Goal: Task Accomplishment & Management: Complete application form

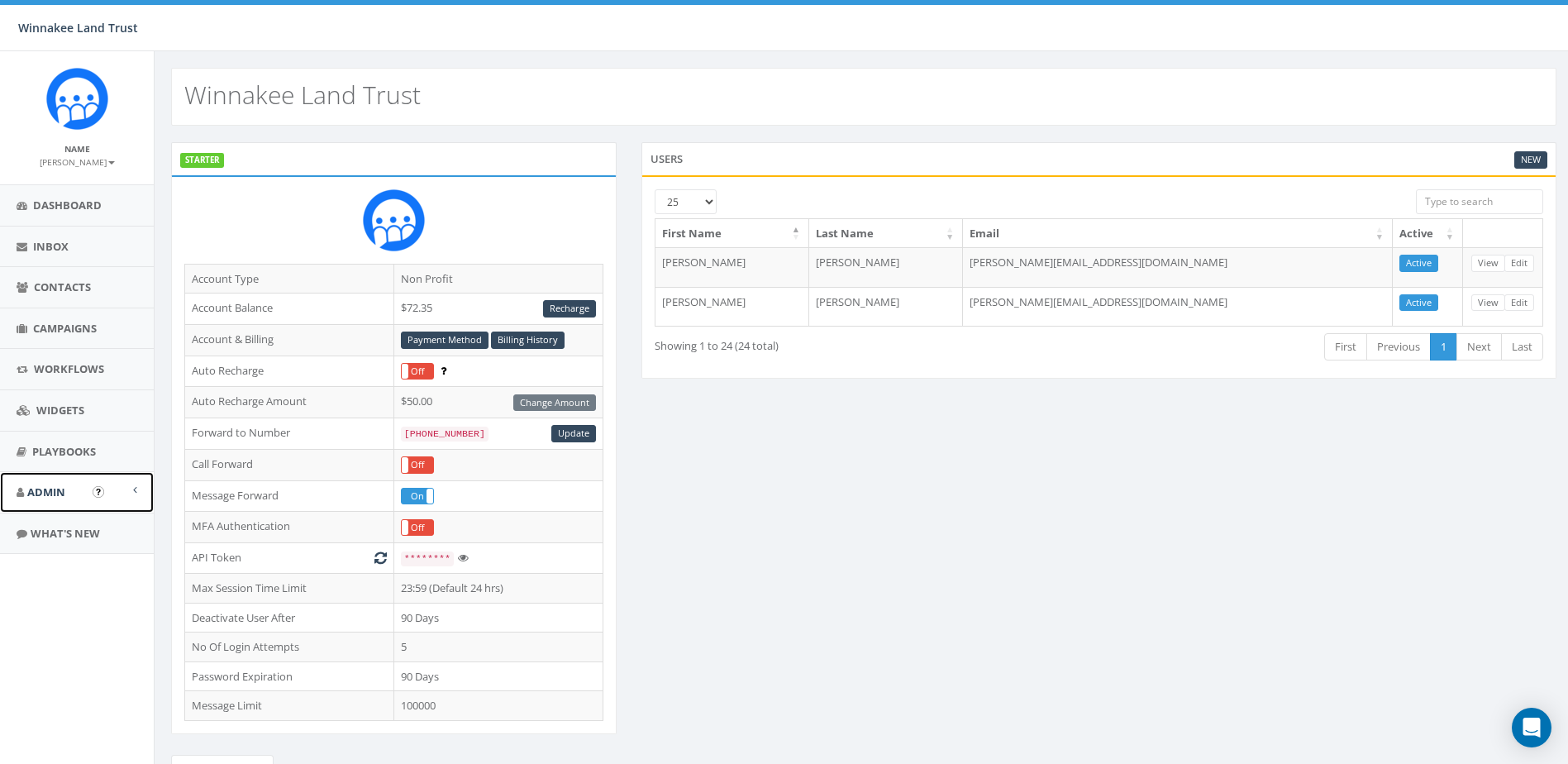
click at [47, 491] on span "Admin" at bounding box center [46, 491] width 38 height 15
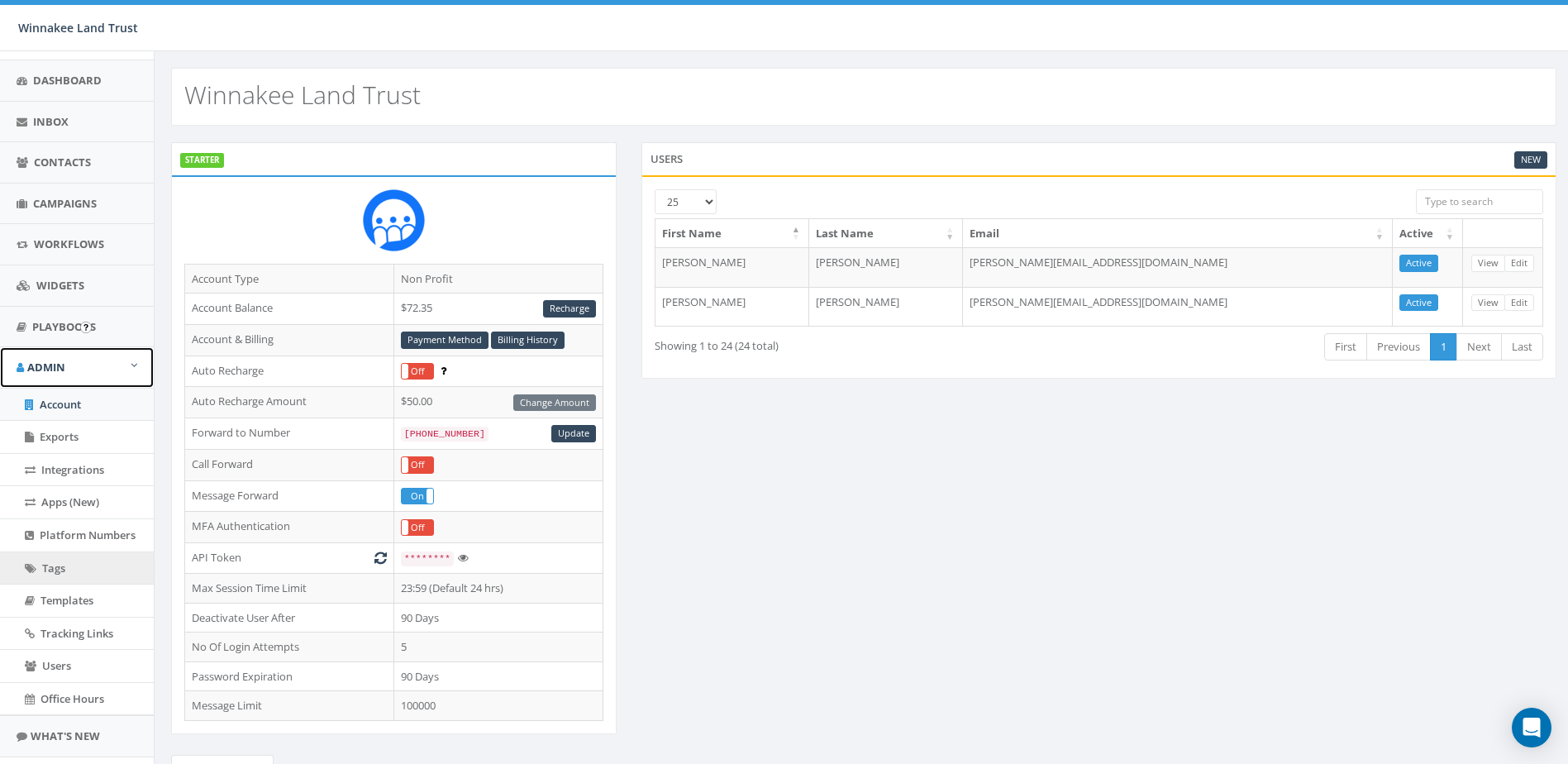
scroll to position [164, 0]
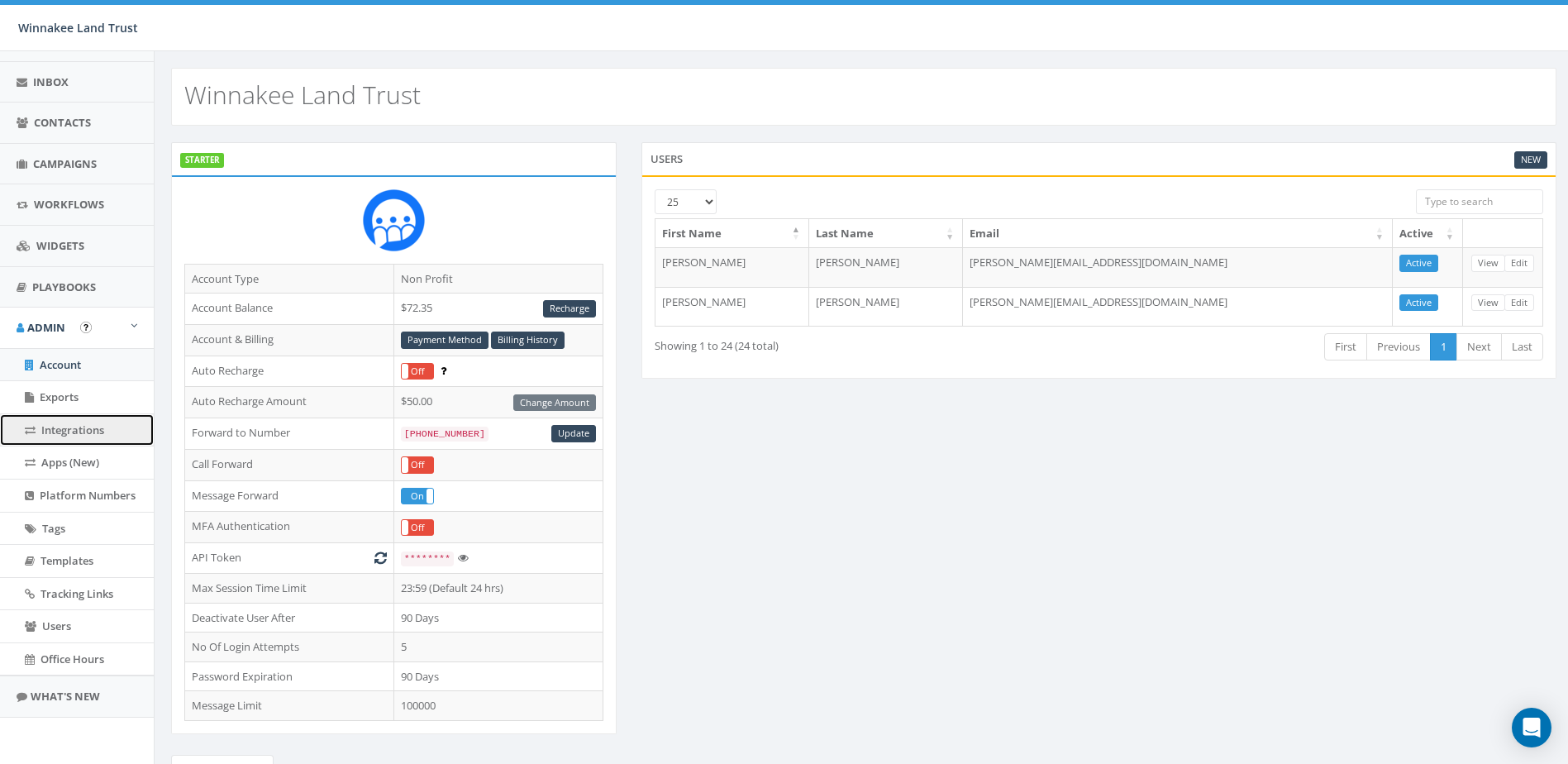
click at [66, 436] on span "Integrations" at bounding box center [72, 430] width 63 height 15
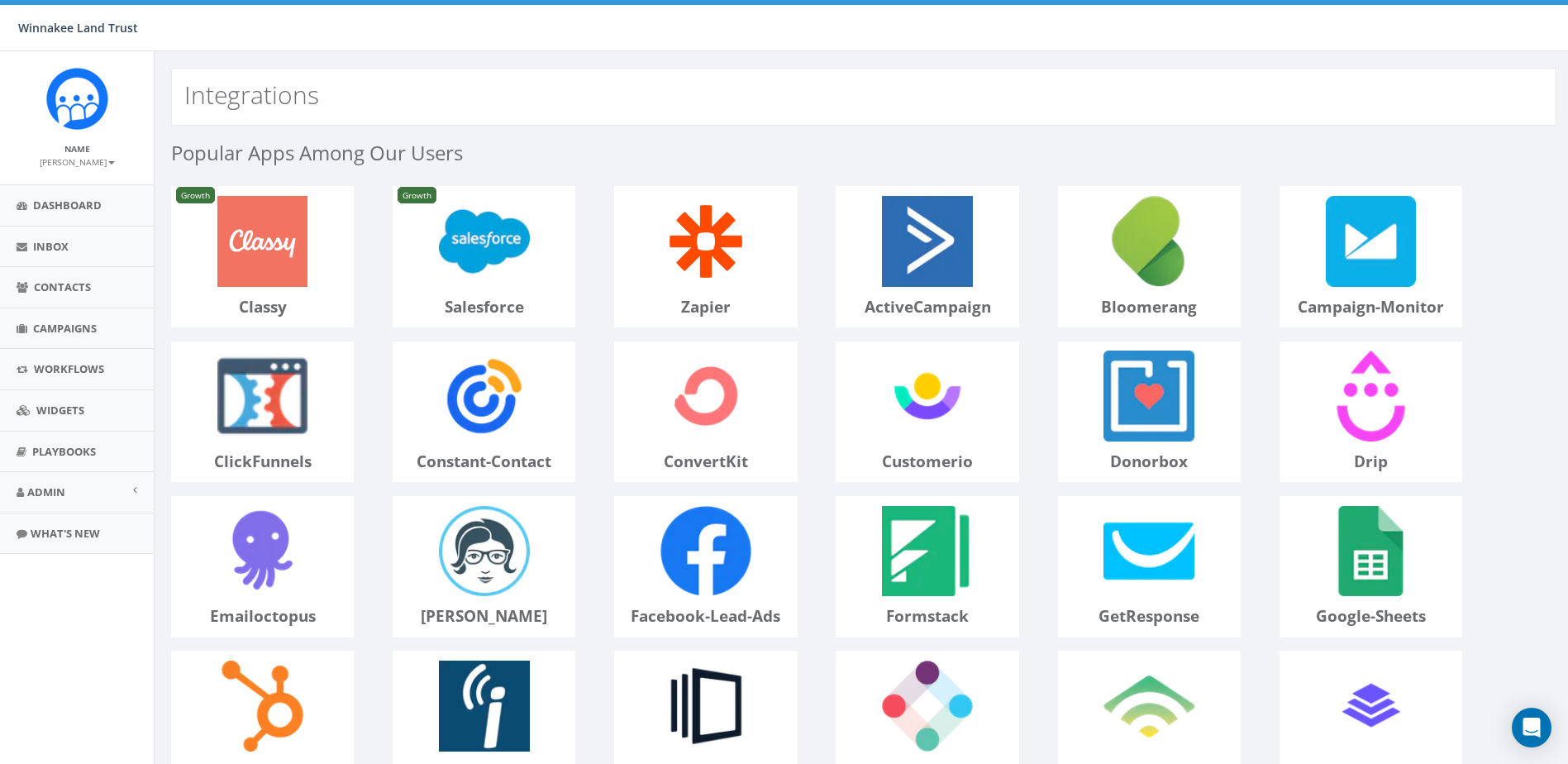
click at [656, 305] on p "zapier" at bounding box center [705, 307] width 181 height 23
click at [703, 256] on img at bounding box center [706, 242] width 109 height 109
click at [41, 362] on span "Workflows" at bounding box center [68, 369] width 70 height 15
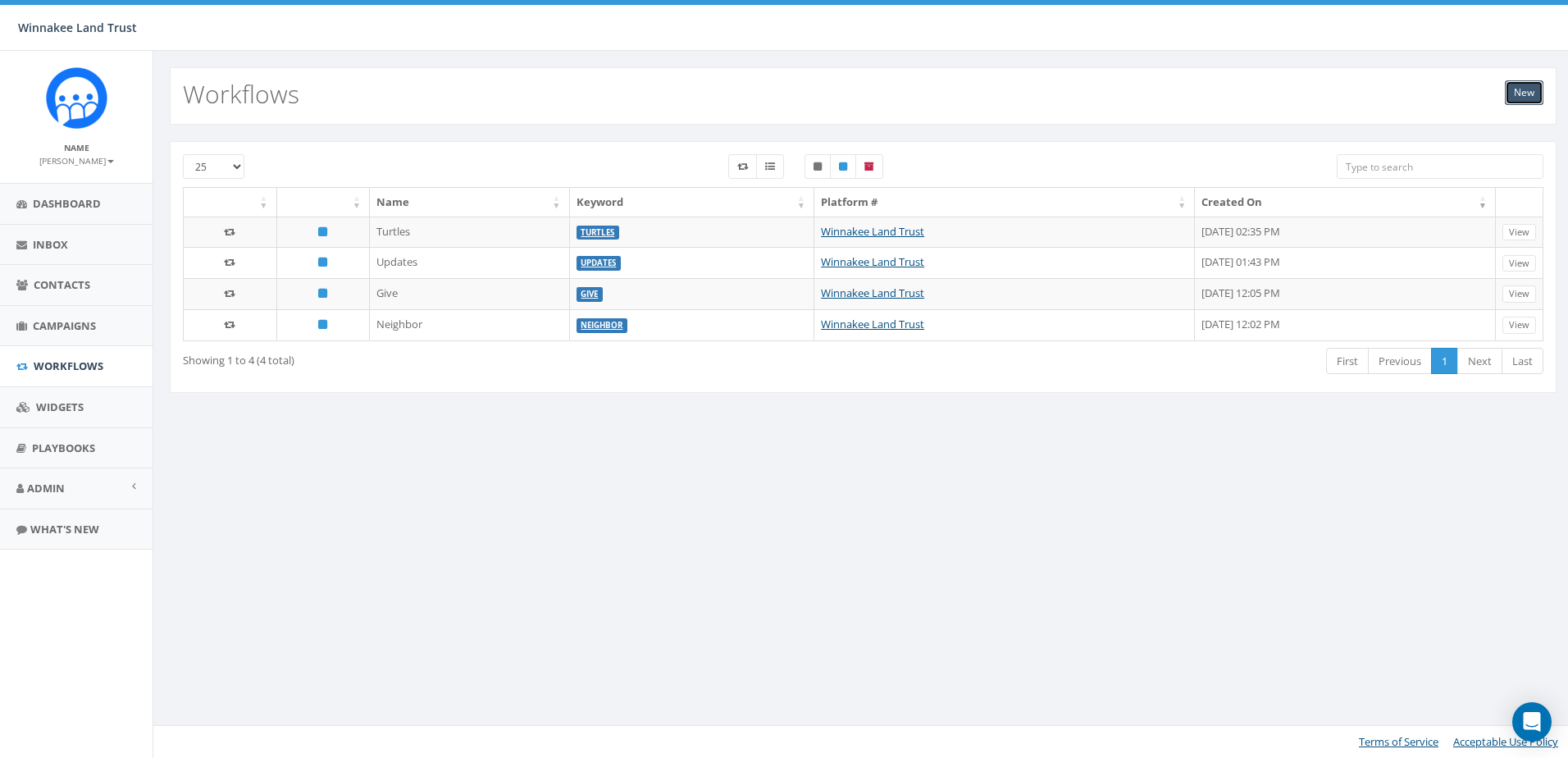
click at [1518, 89] on link "New" at bounding box center [1524, 92] width 39 height 24
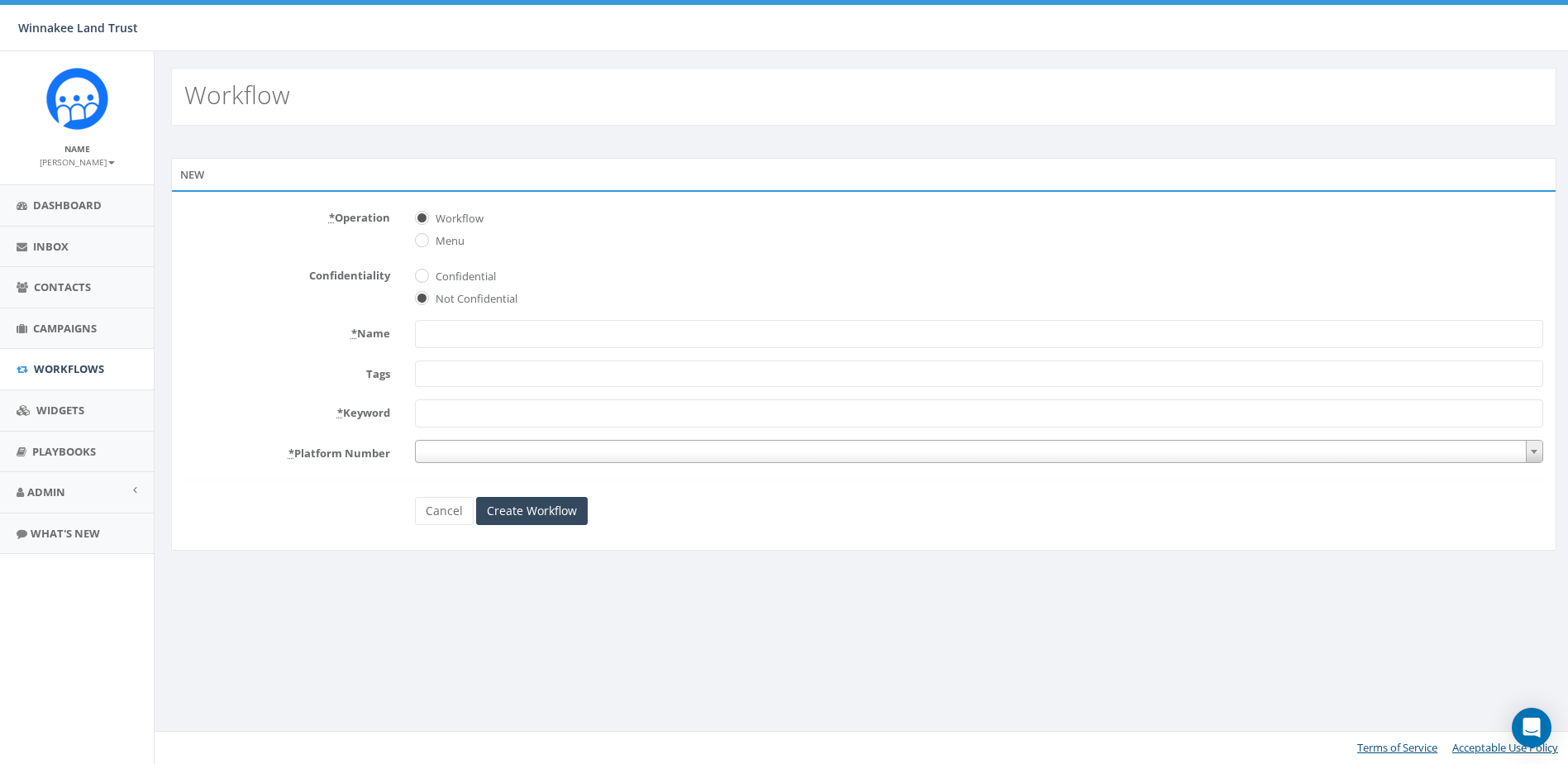
select select
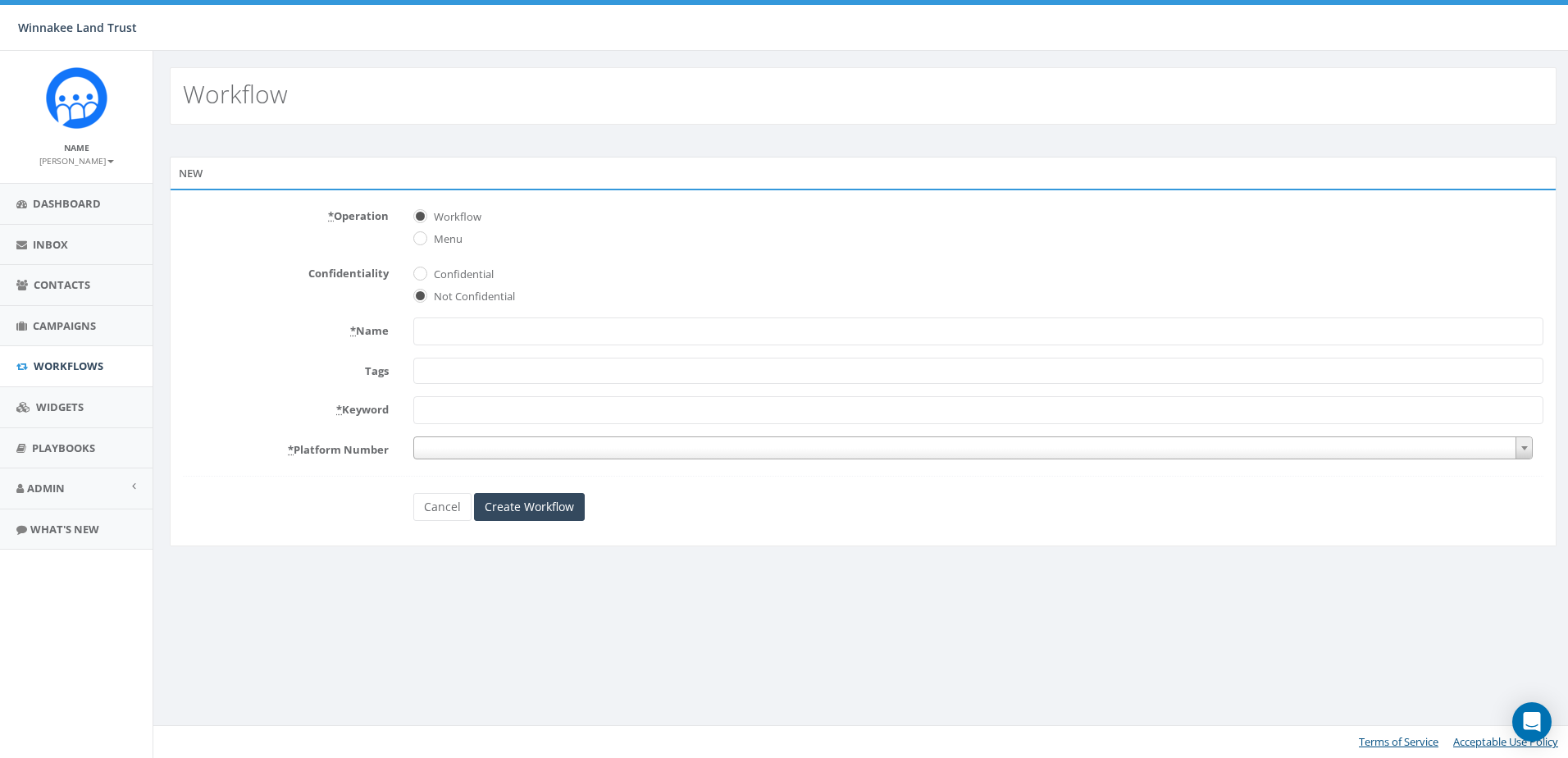
click at [477, 327] on input "* Name" at bounding box center [978, 331] width 1131 height 28
type input "W"
type input "Newsletter"
click at [463, 370] on span at bounding box center [978, 370] width 1131 height 26
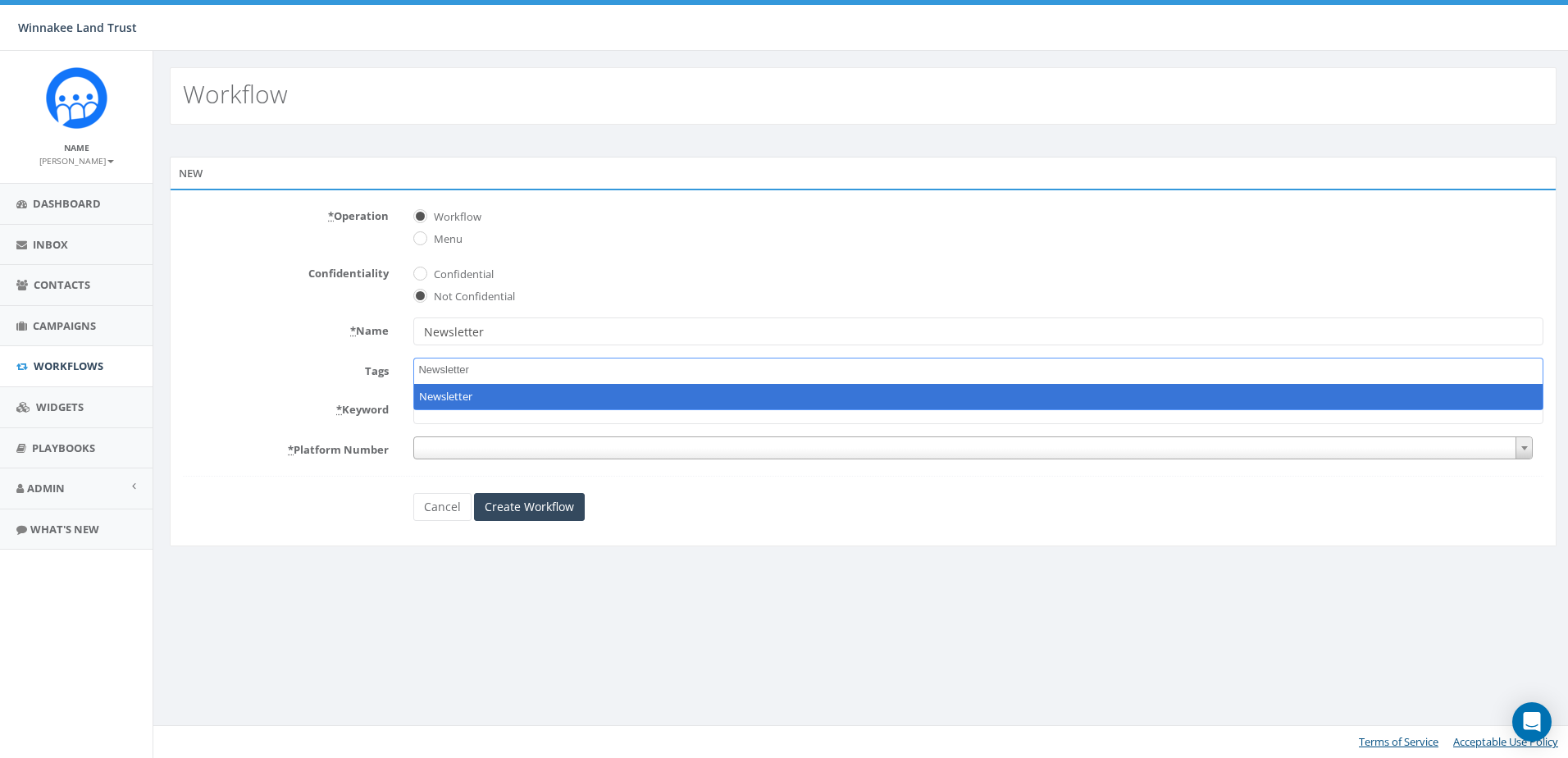
type textarea "Newsletter"
click at [362, 519] on div "Cancel Create Workflow" at bounding box center [863, 507] width 1386 height 28
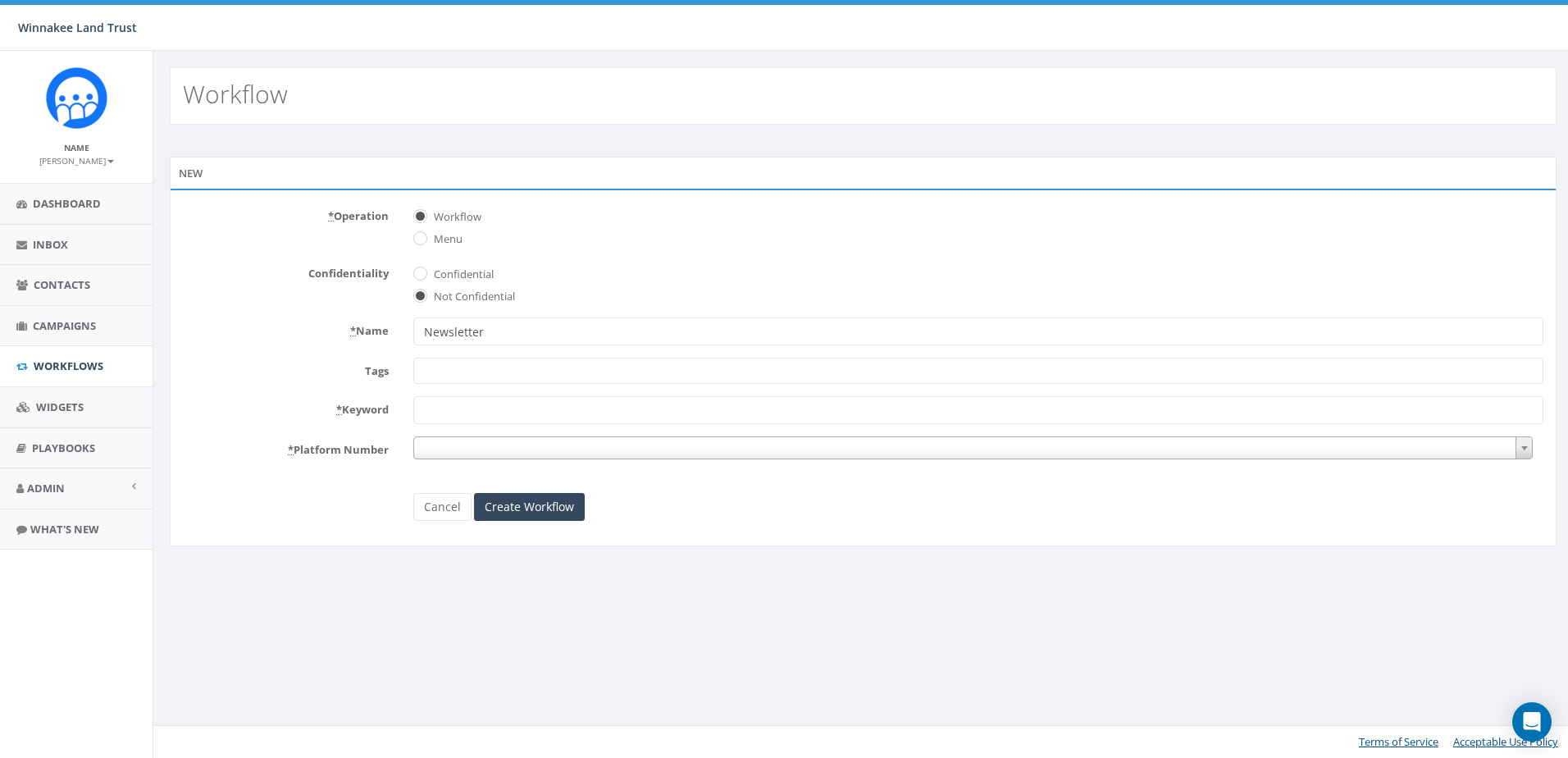
click at [450, 374] on span at bounding box center [978, 370] width 1131 height 26
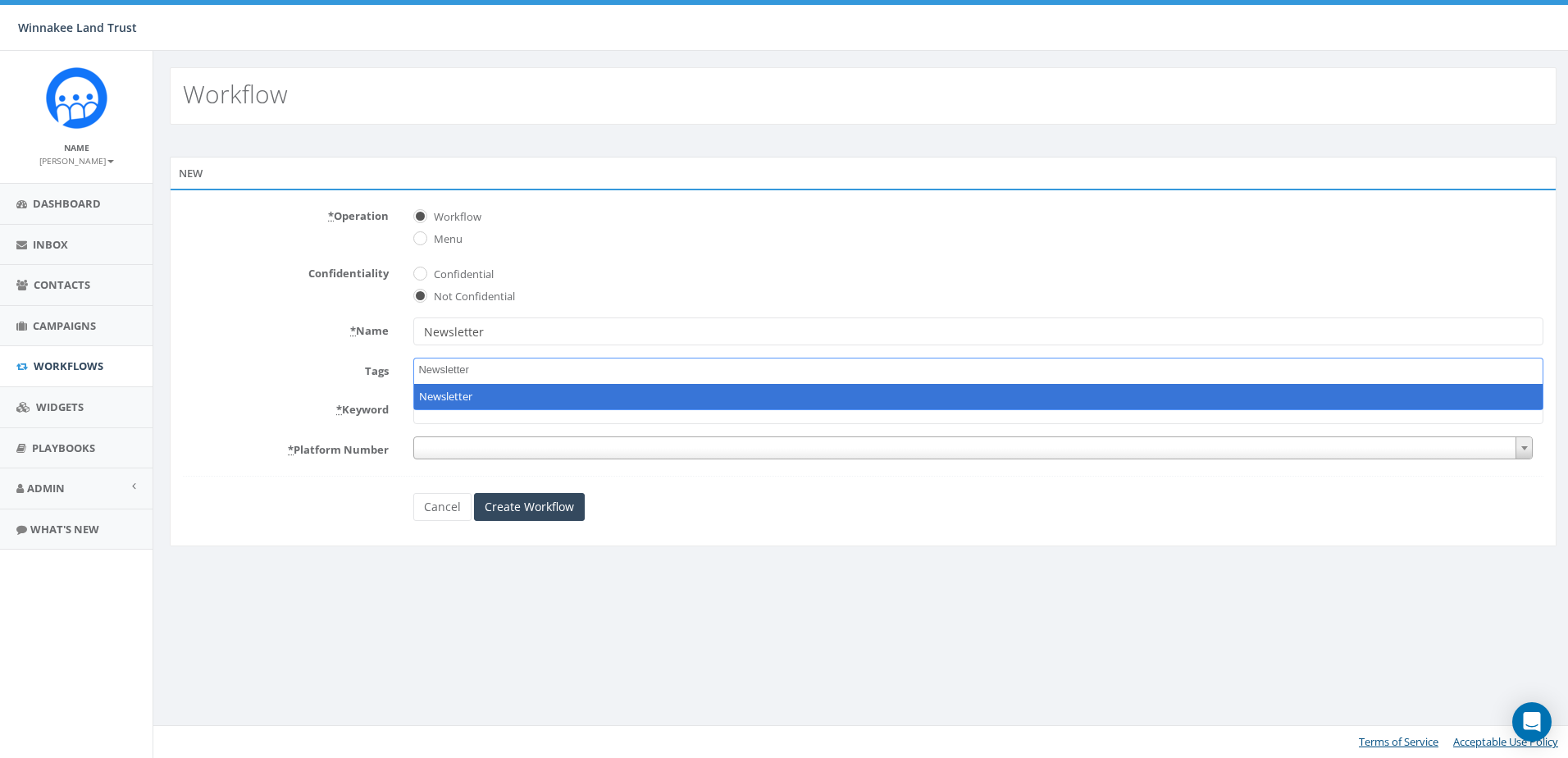
type textarea "Newsletter"
select select "Newsletter"
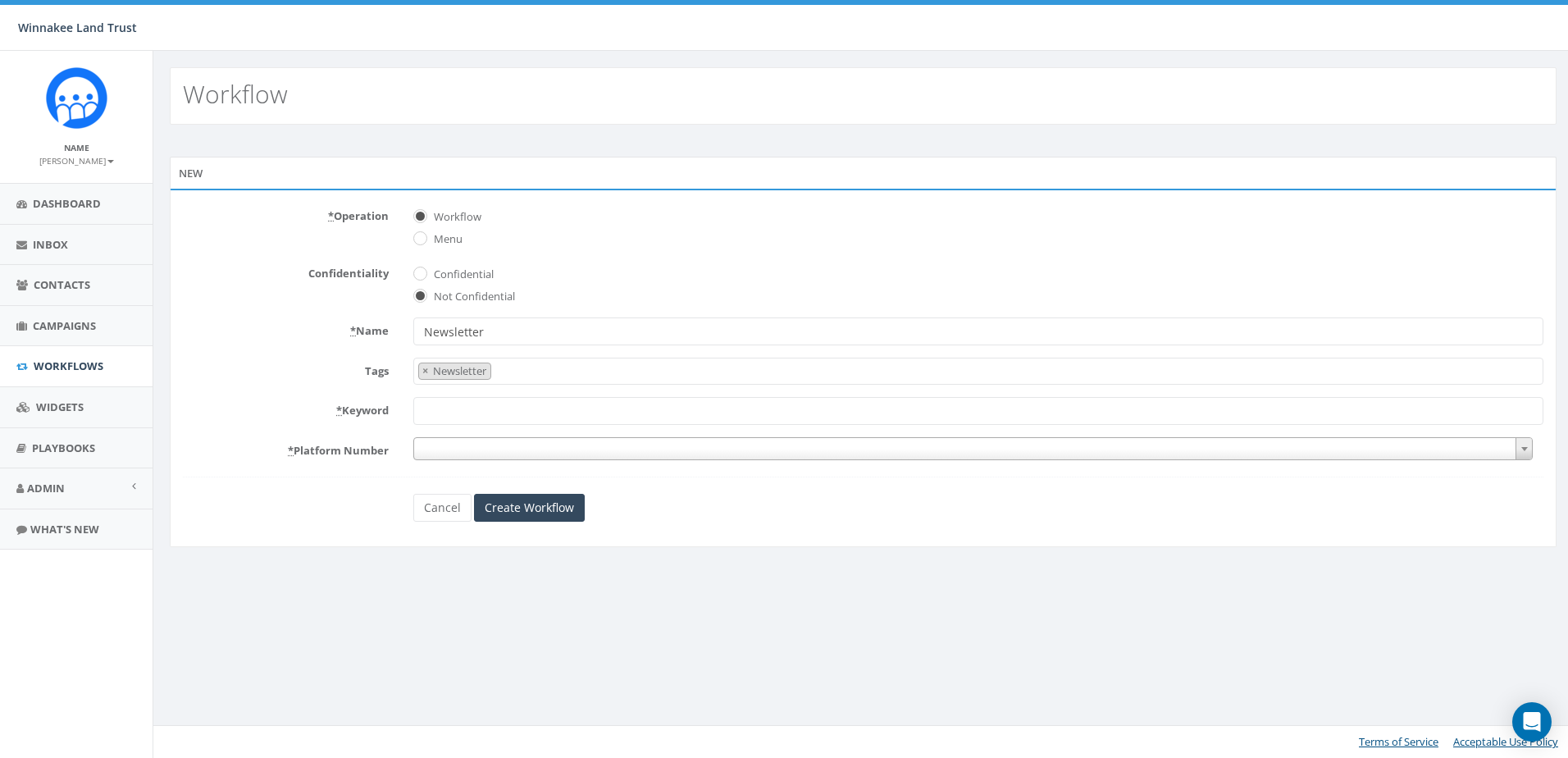
scroll to position [558, 0]
click at [486, 410] on input "* Keyword" at bounding box center [978, 410] width 1131 height 28
type input "Newsletter"
click at [545, 324] on input "Newsletter" at bounding box center [978, 331] width 1131 height 28
type input "Newsletter - Website Sign-up"
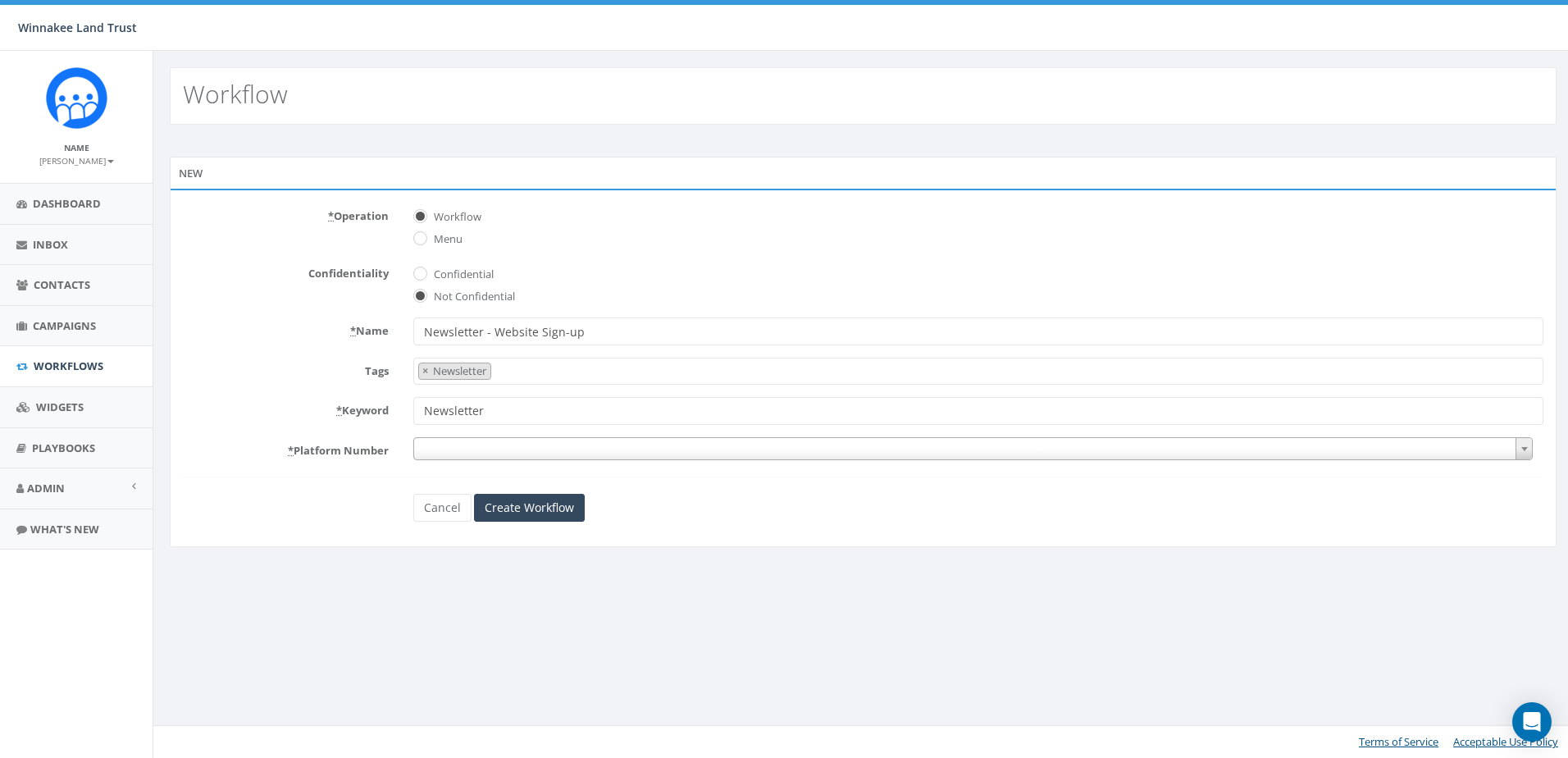
click at [475, 452] on span at bounding box center [973, 448] width 1120 height 23
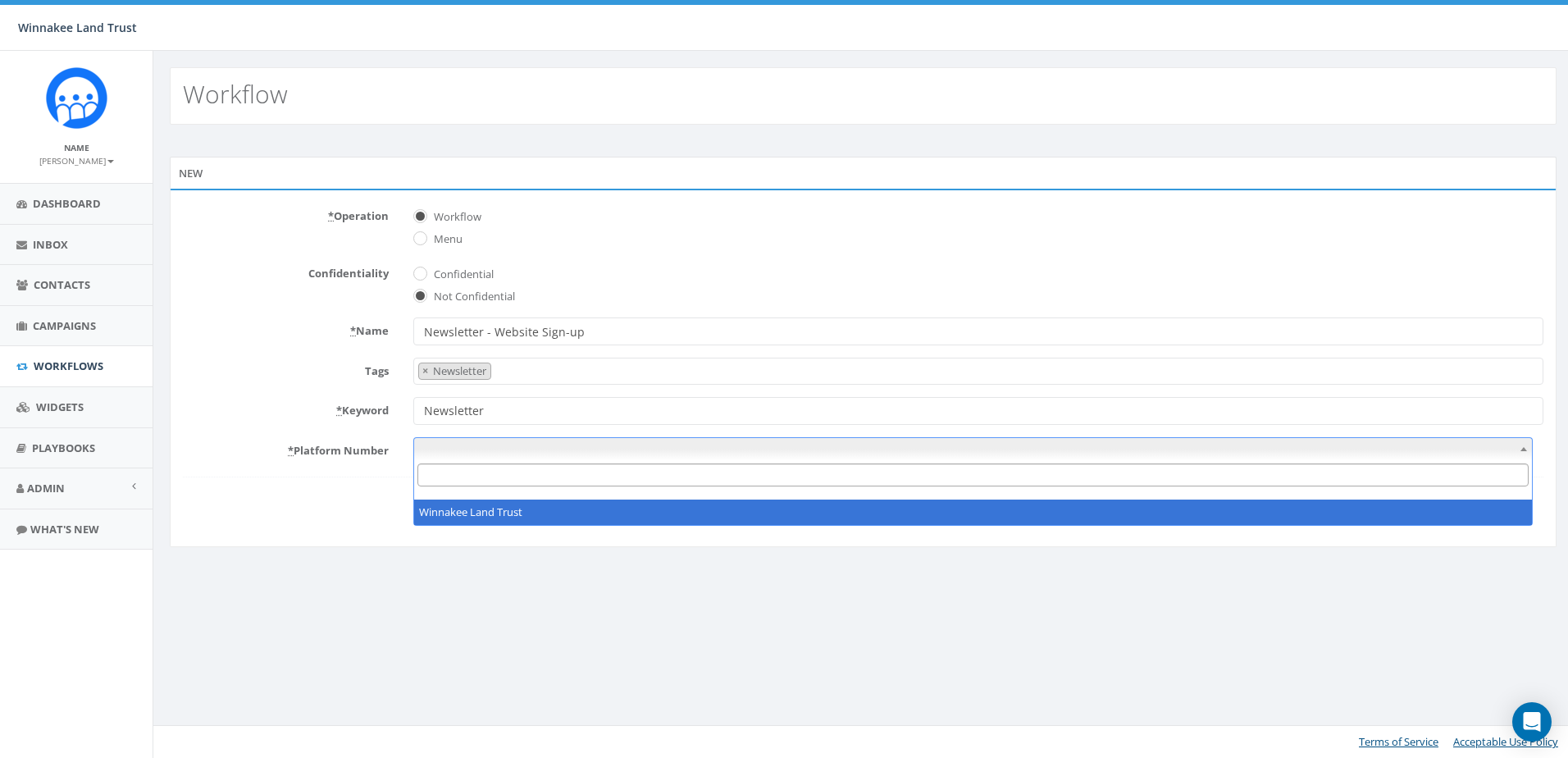
select select "7397581"
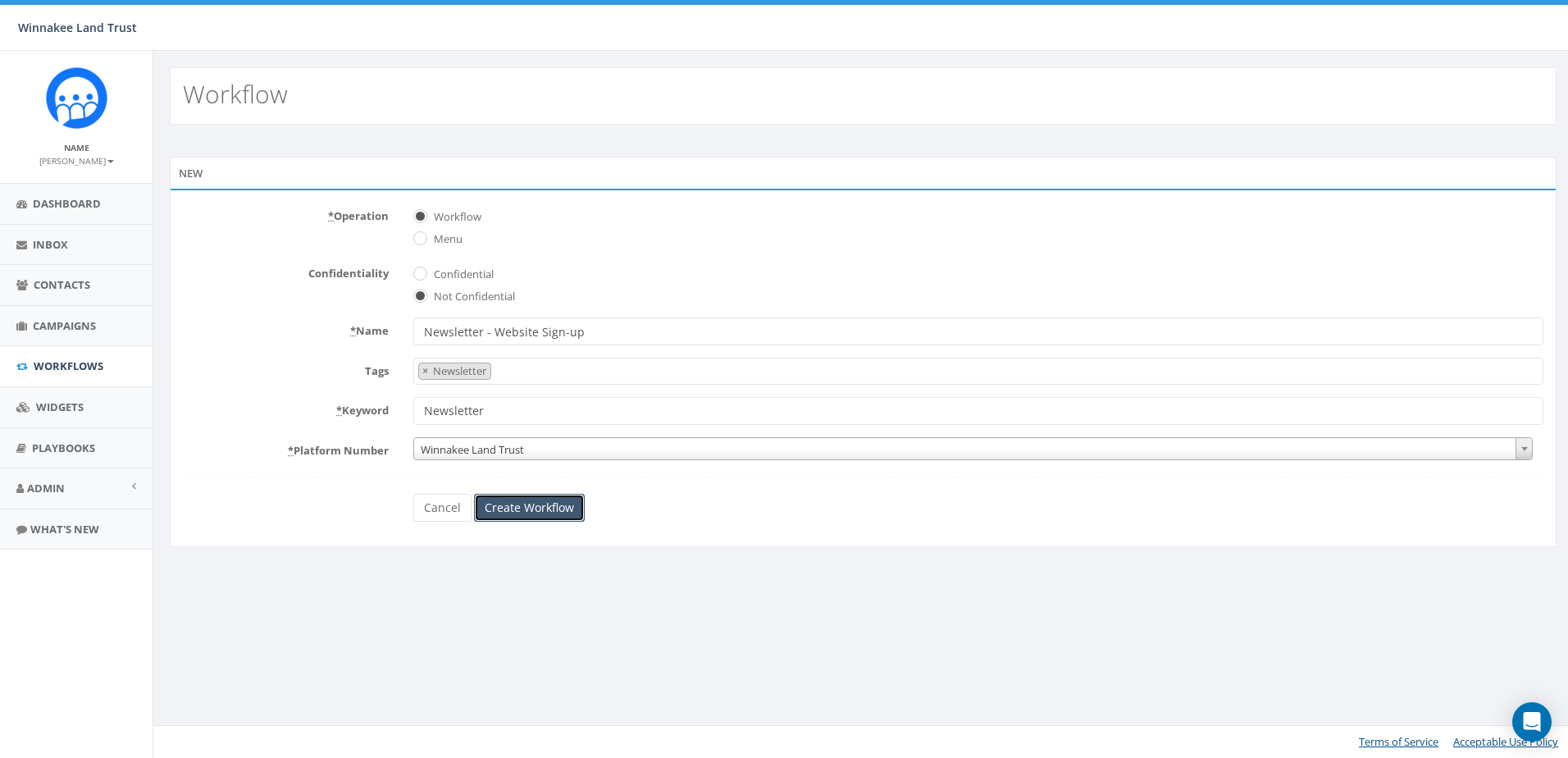
click at [560, 508] on input "Create Workflow" at bounding box center [529, 507] width 111 height 28
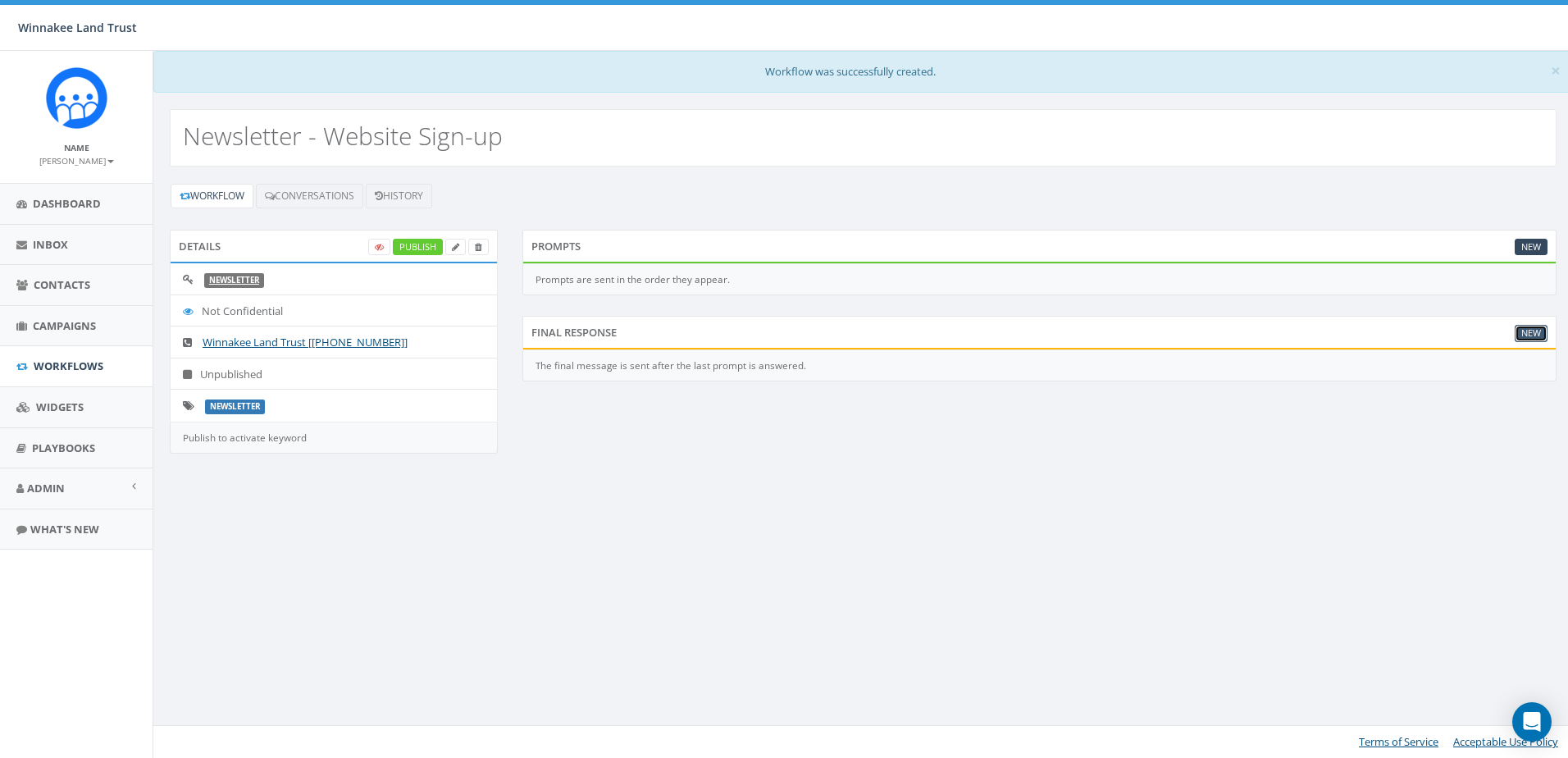
click at [1520, 332] on link "New" at bounding box center [1531, 333] width 32 height 17
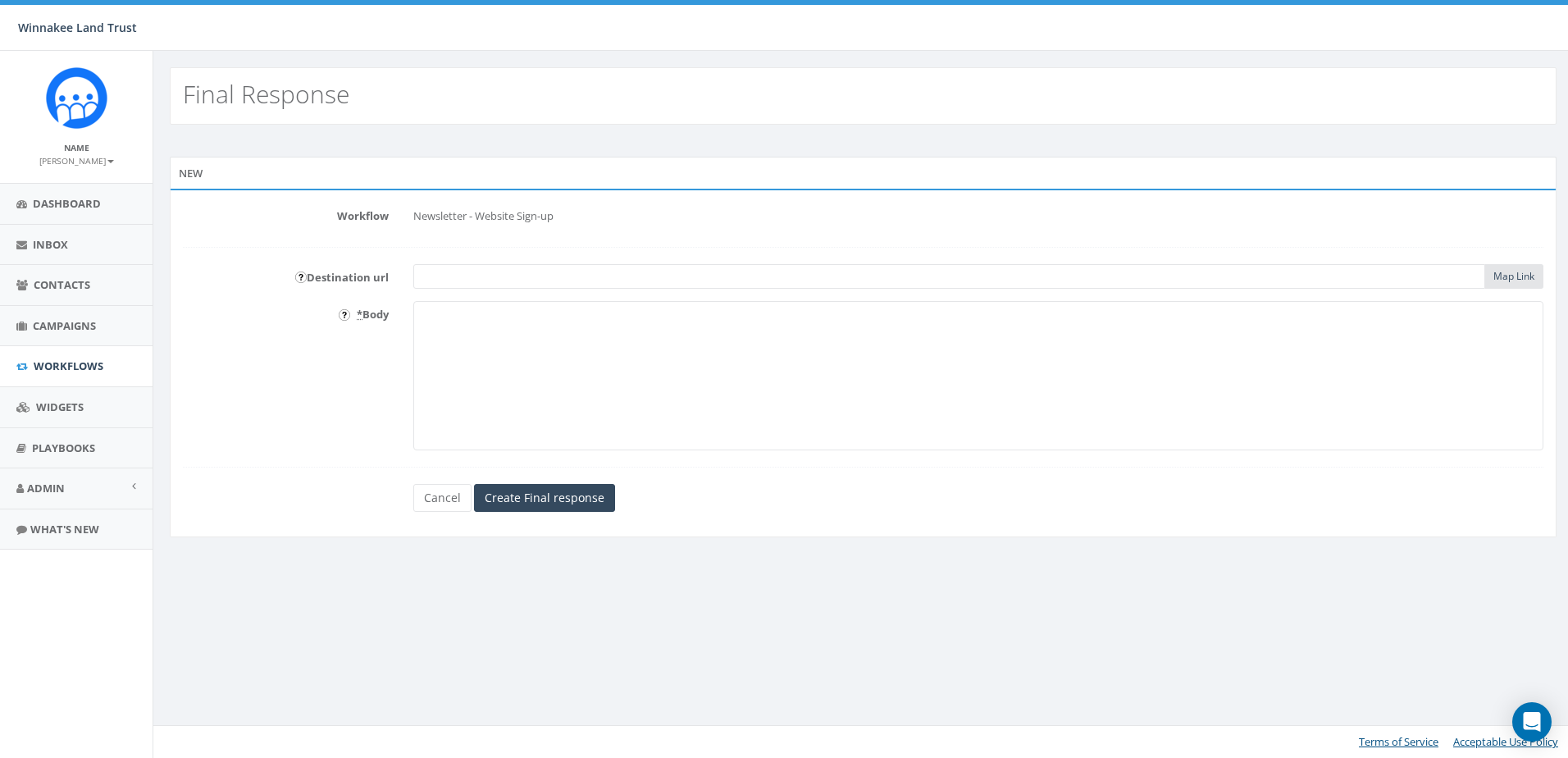
click at [539, 345] on textarea "* Body" at bounding box center [978, 376] width 1131 height 150
click at [1506, 274] on div "Map Link" at bounding box center [978, 276] width 1131 height 24
click at [48, 286] on span "Contacts" at bounding box center [61, 284] width 57 height 14
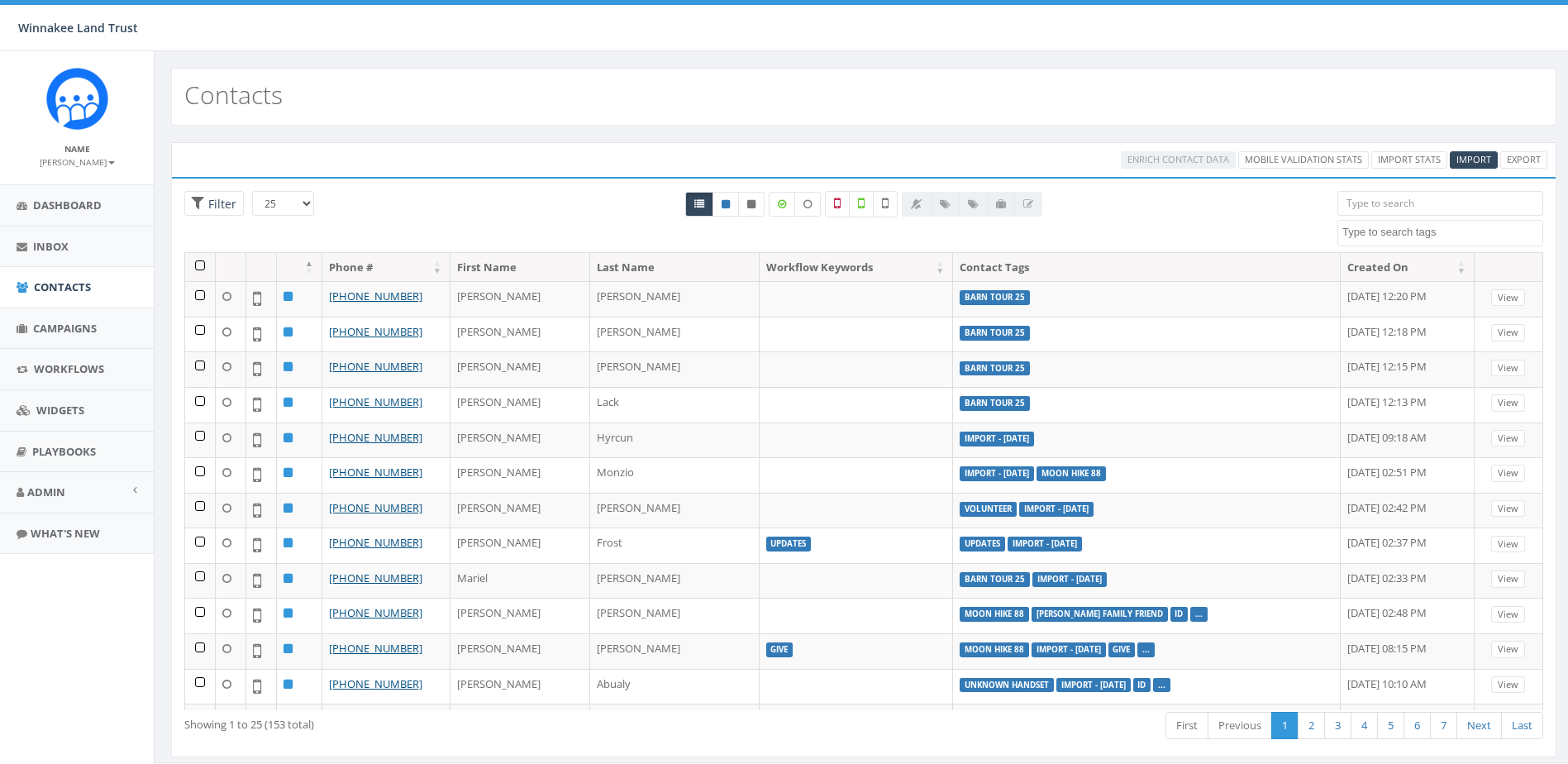
select select
click at [51, 330] on span "Campaigns" at bounding box center [65, 328] width 64 height 15
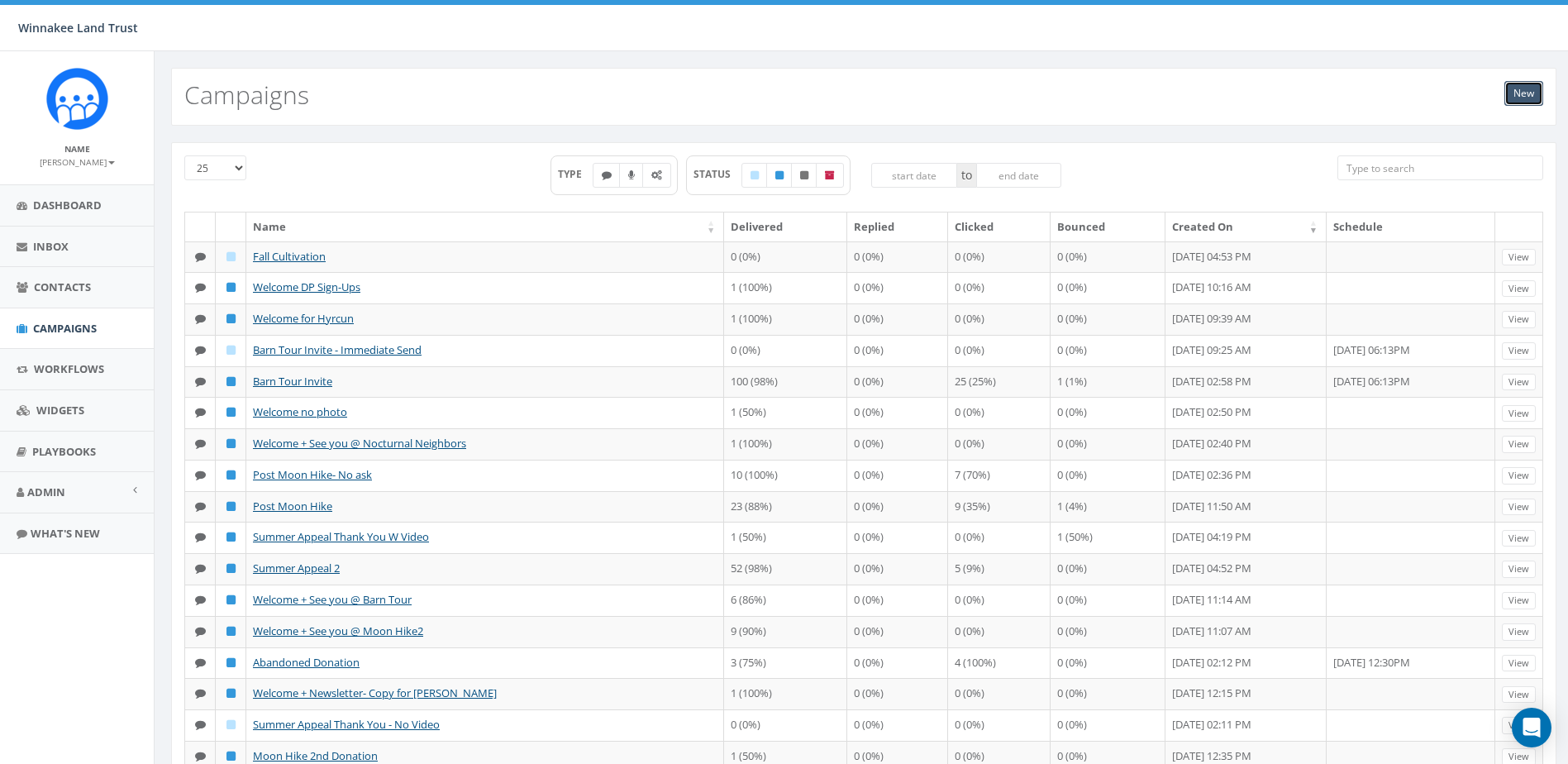
click at [1524, 95] on link "New" at bounding box center [1523, 93] width 39 height 25
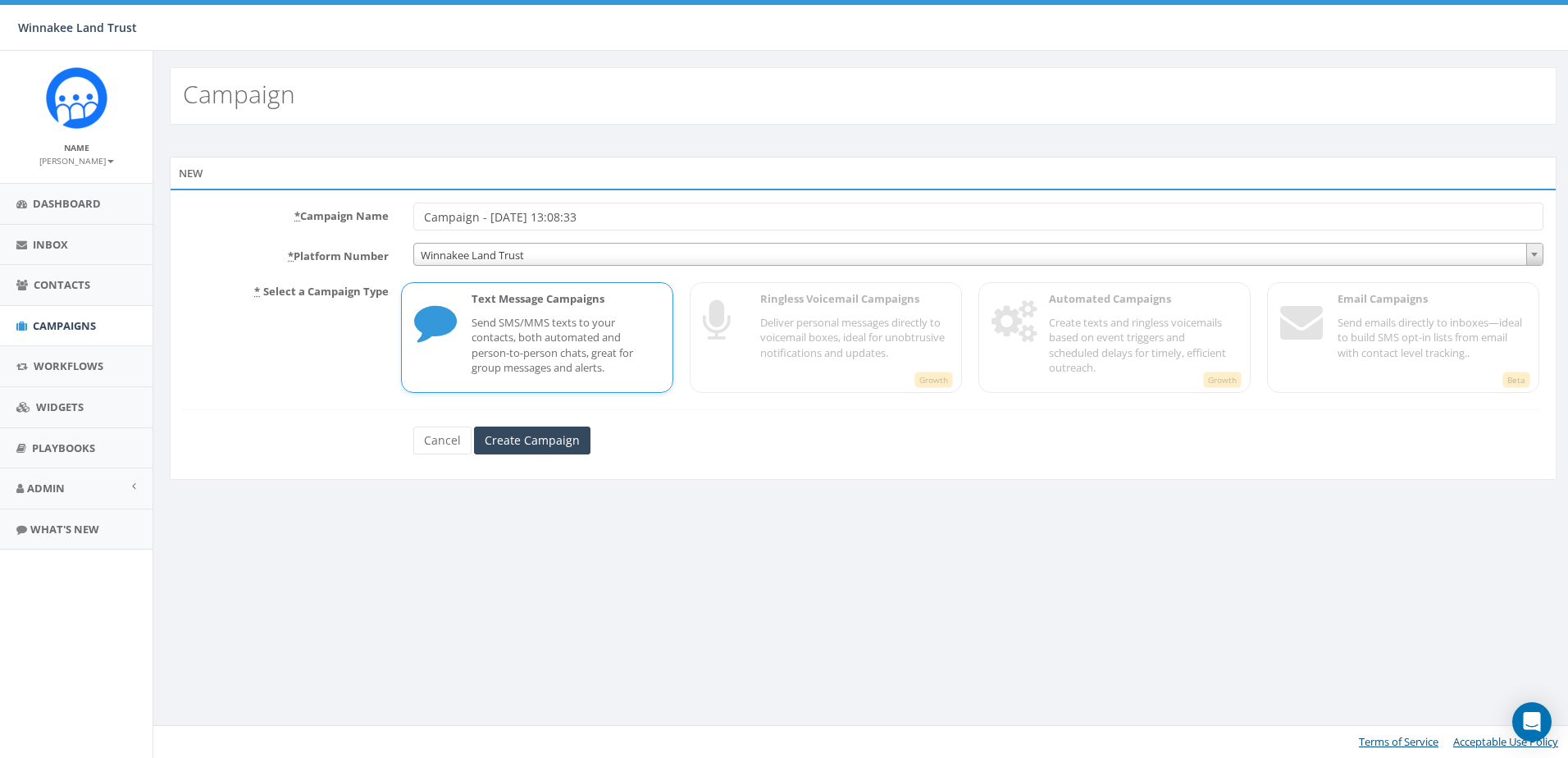
drag, startPoint x: 638, startPoint y: 215, endPoint x: 404, endPoint y: 224, distance: 234.2
click at [404, 224] on div "Campaign - [DATE] 13:08:33" at bounding box center [978, 216] width 1155 height 28
type input "Add contact card"
click at [541, 434] on input "Create Campaign" at bounding box center [532, 440] width 116 height 28
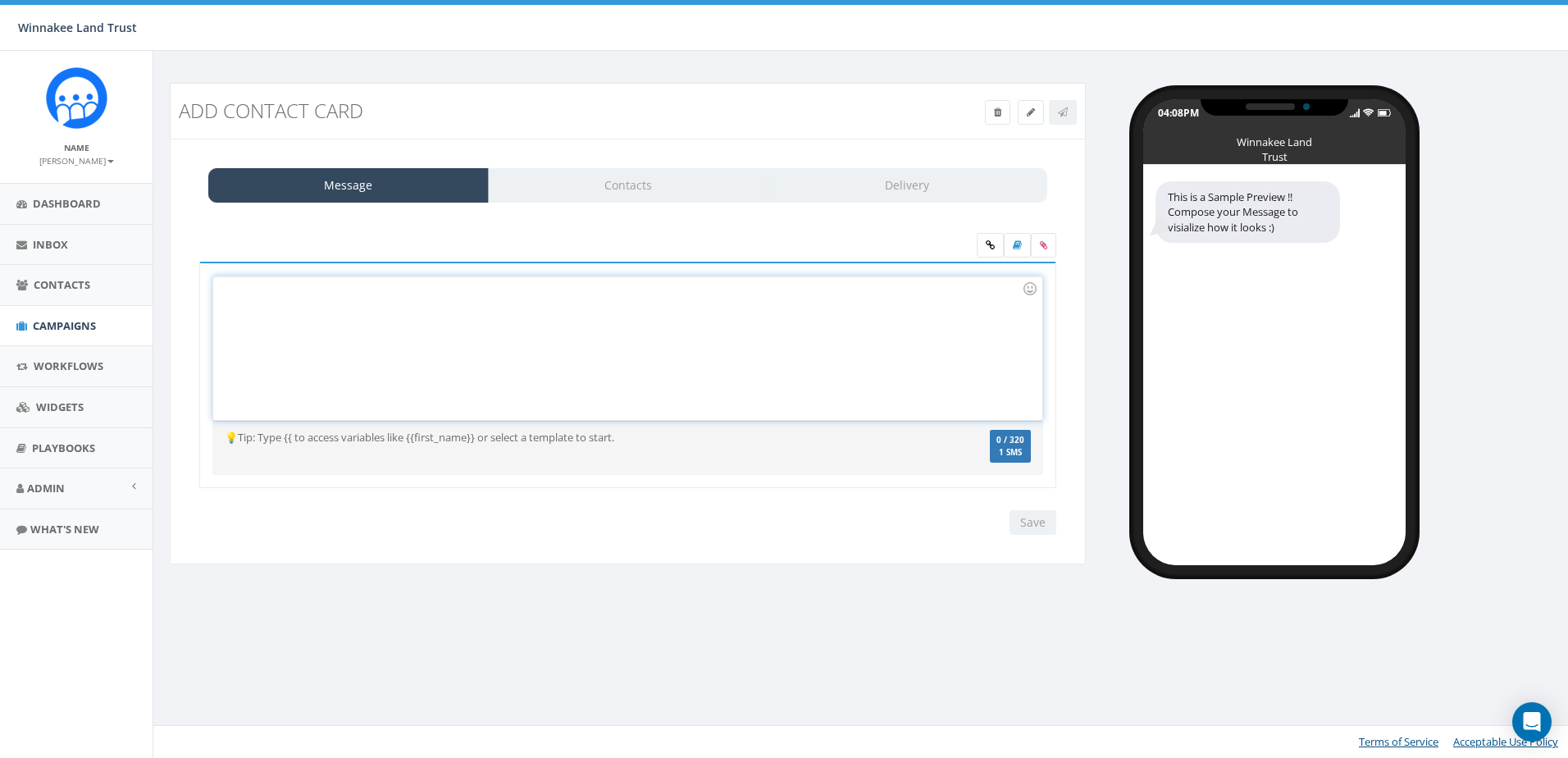
click at [410, 338] on div at bounding box center [628, 348] width 829 height 143
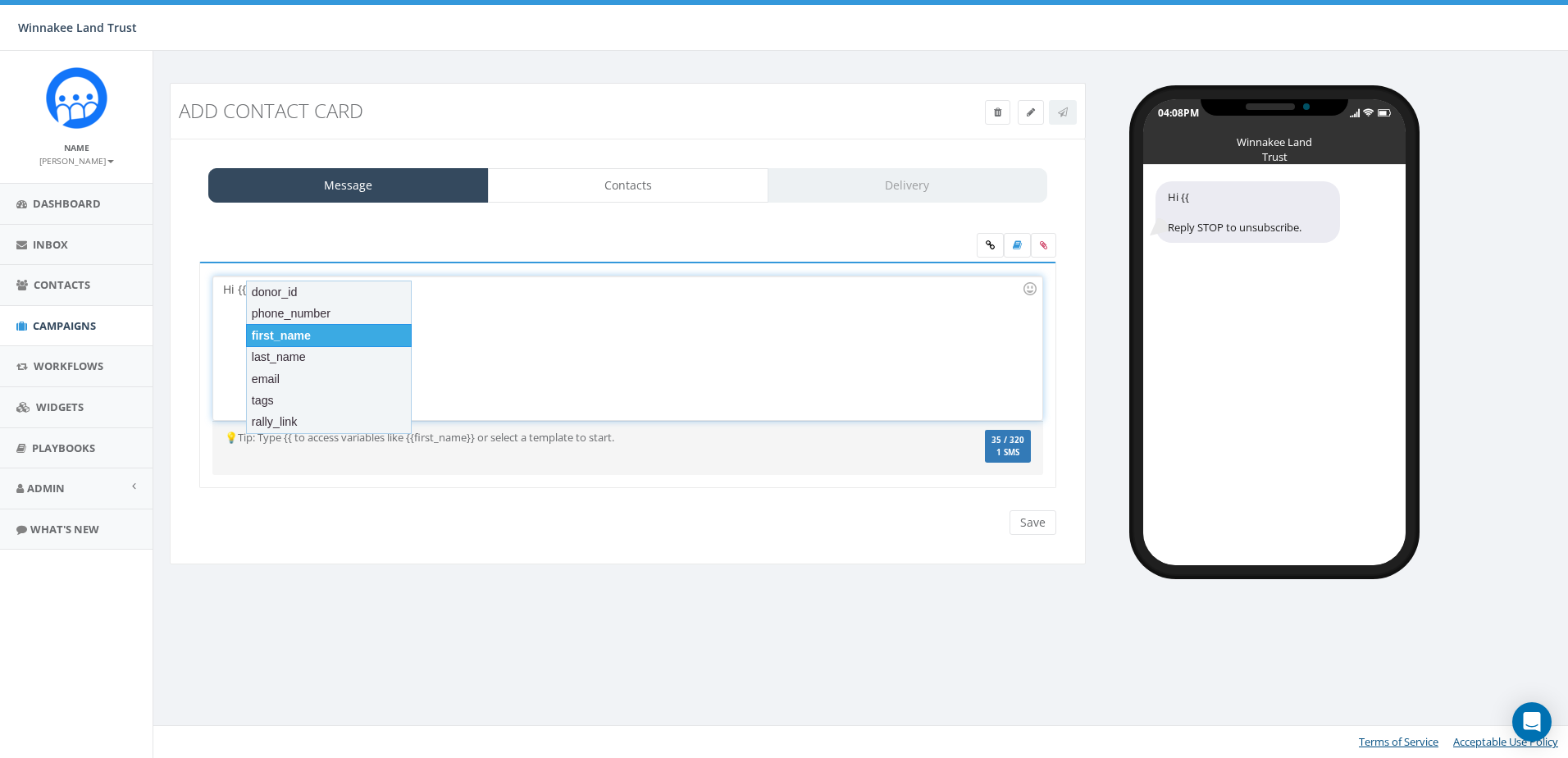
click at [386, 341] on div "first_name" at bounding box center [329, 334] width 166 height 23
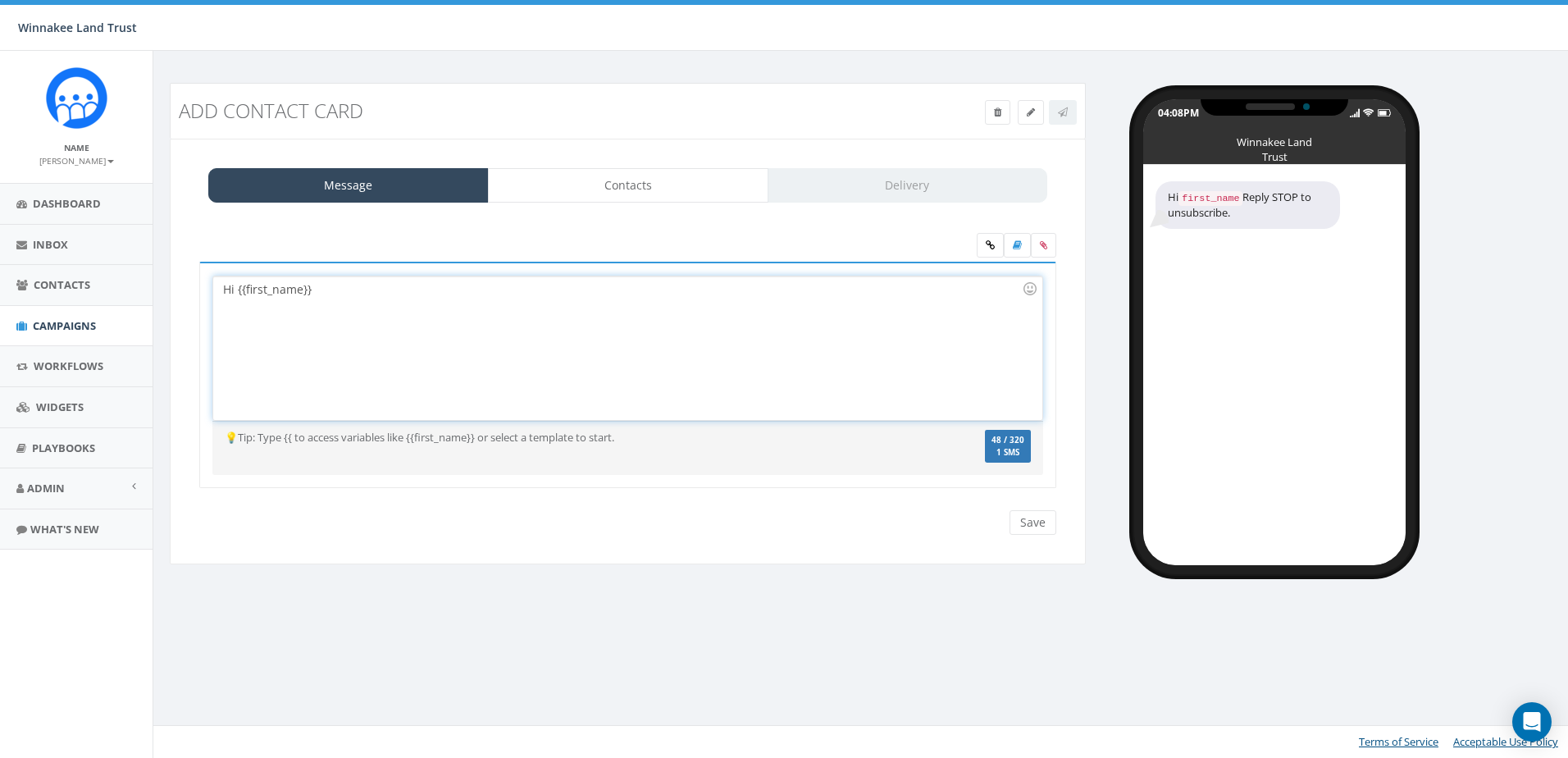
click at [390, 289] on div "Hi {{first_name}}" at bounding box center [628, 348] width 829 height 143
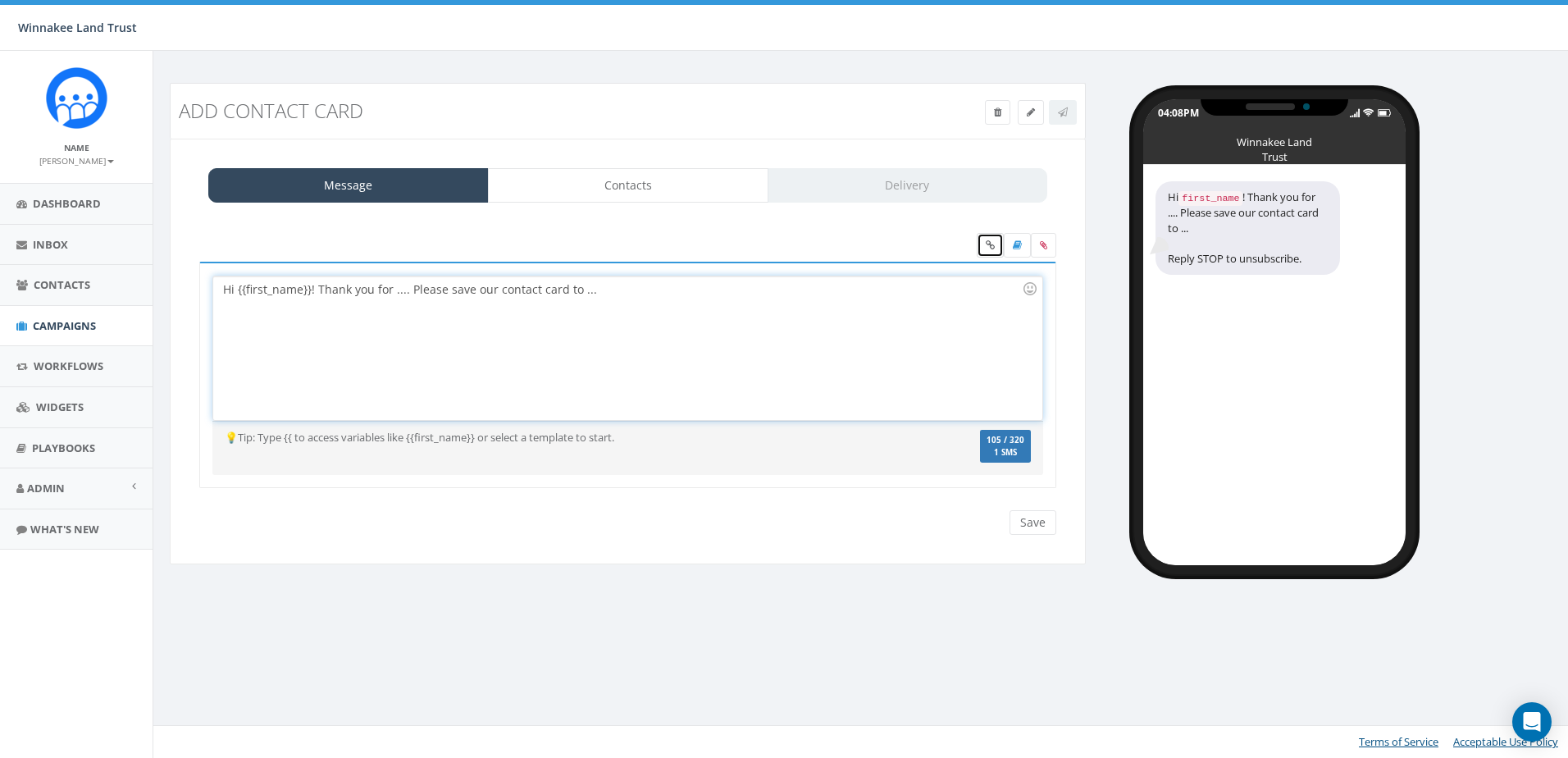
click at [994, 245] on icon at bounding box center [990, 245] width 9 height 10
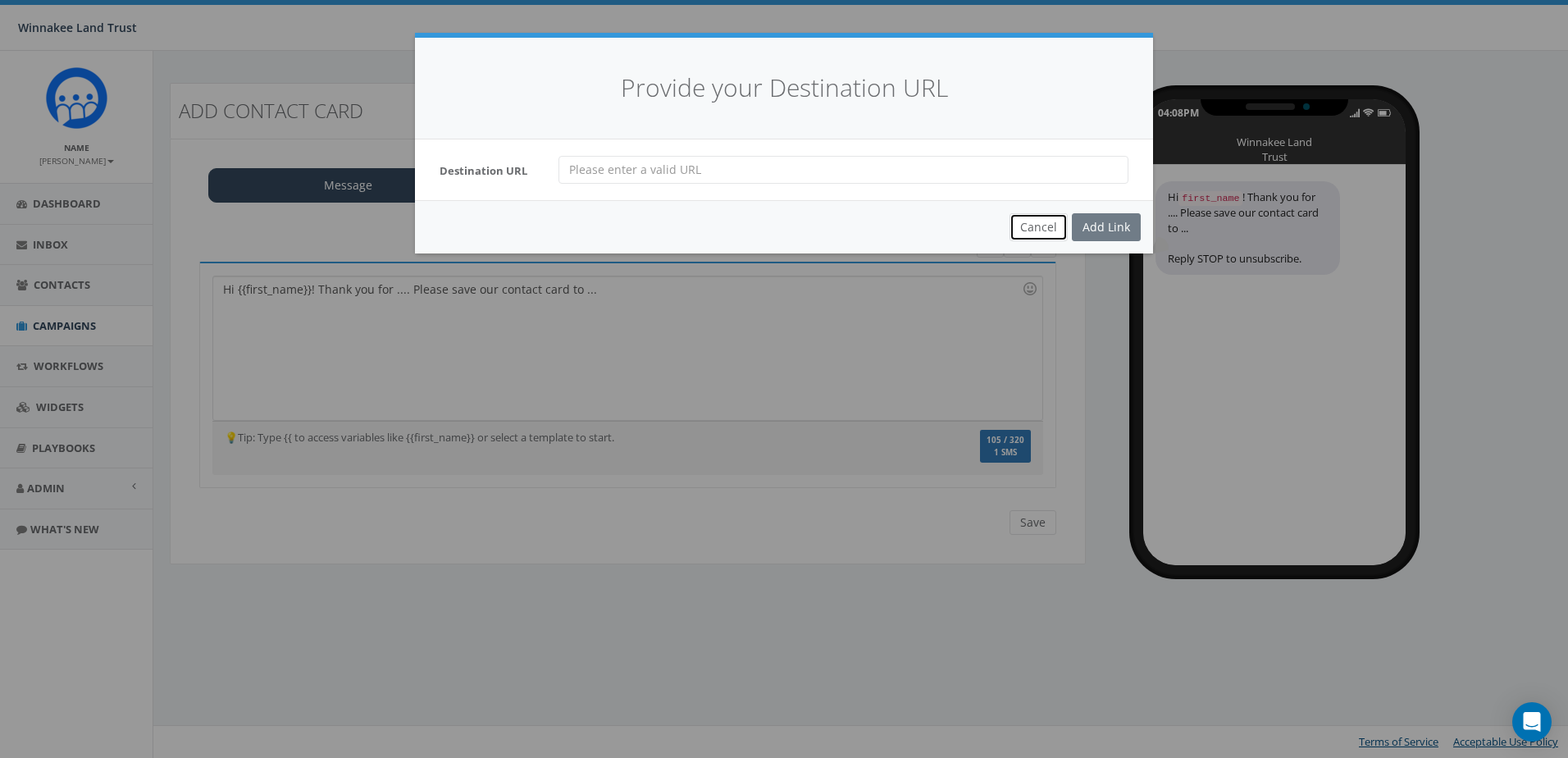
click at [1041, 220] on button "Cancel" at bounding box center [1039, 227] width 59 height 28
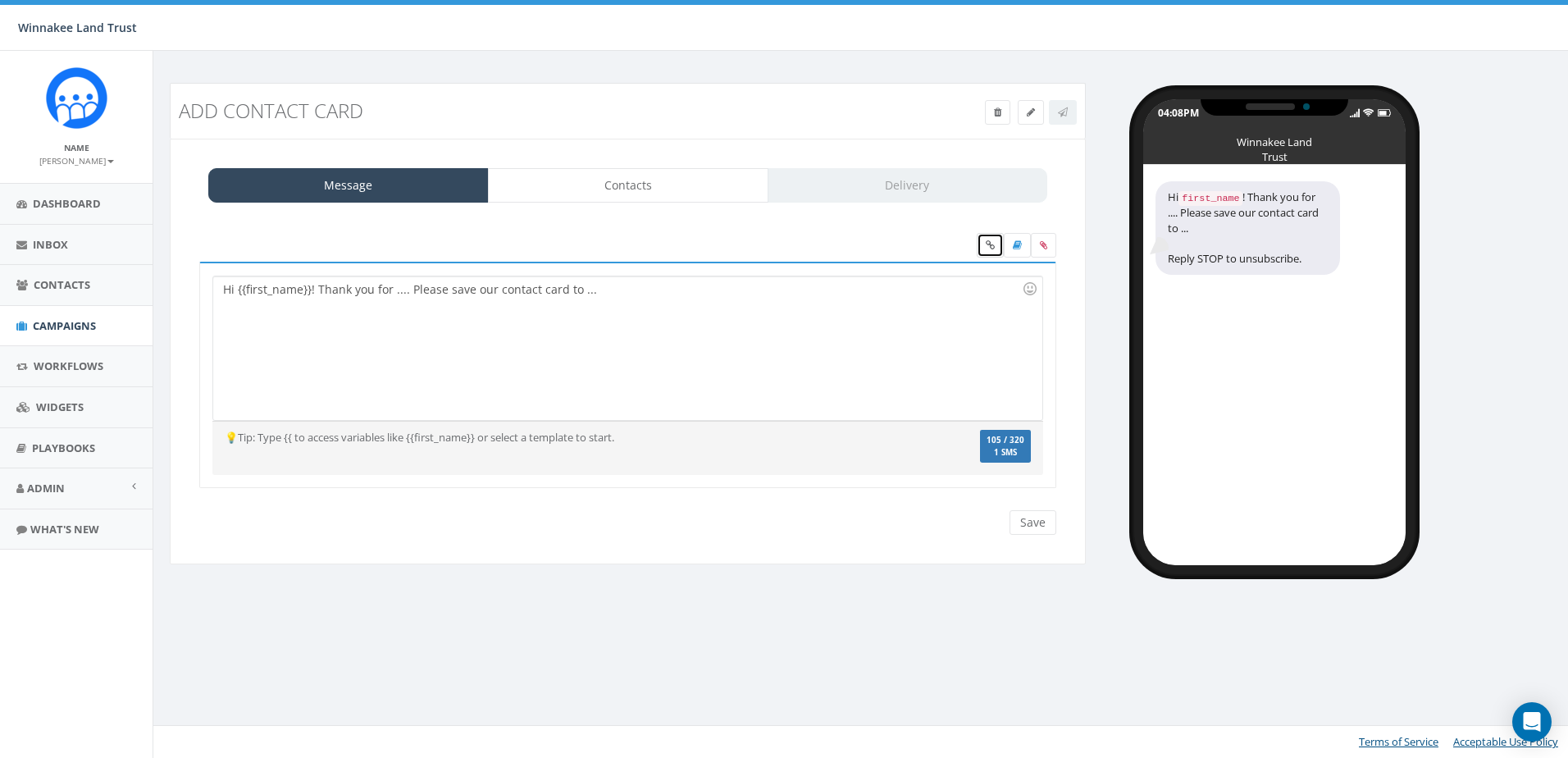
click at [985, 241] on link at bounding box center [990, 244] width 27 height 24
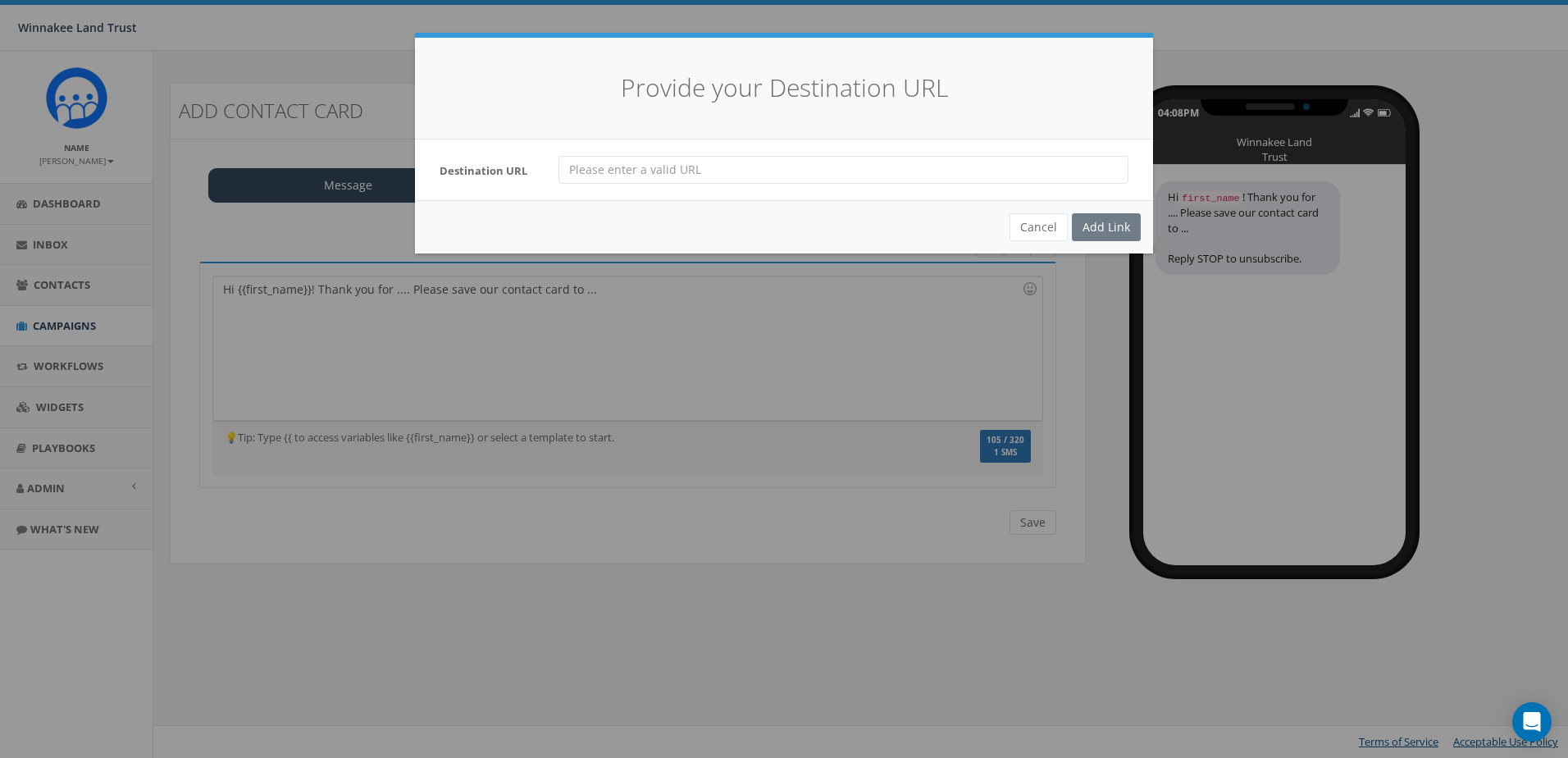
click at [709, 163] on input "url" at bounding box center [844, 169] width 570 height 28
click at [1044, 232] on button "Cancel" at bounding box center [1039, 227] width 59 height 28
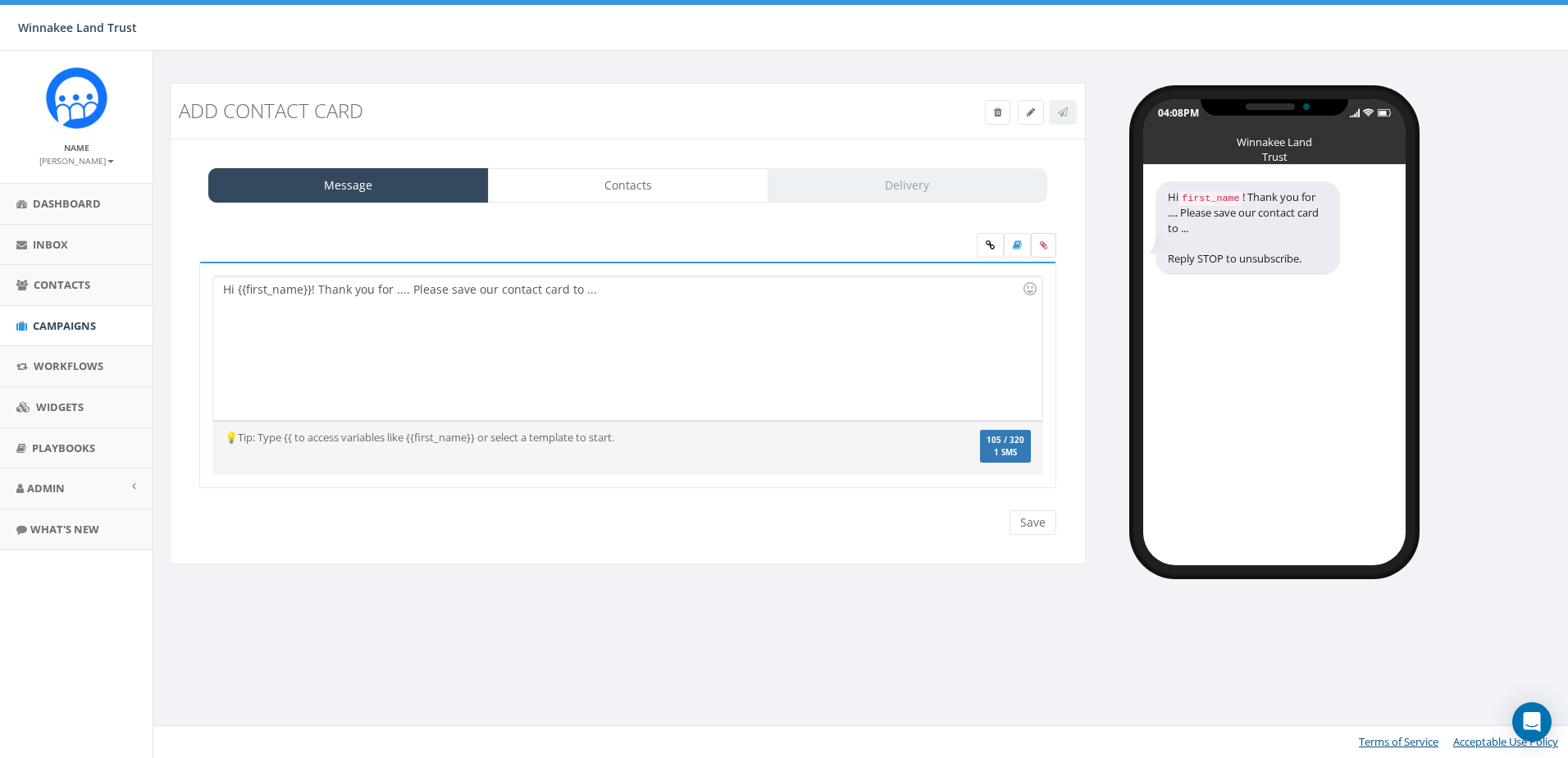
click at [1039, 242] on label at bounding box center [1044, 244] width 25 height 24
click at [0, 0] on input "file" at bounding box center [0, 0] width 0 height 0
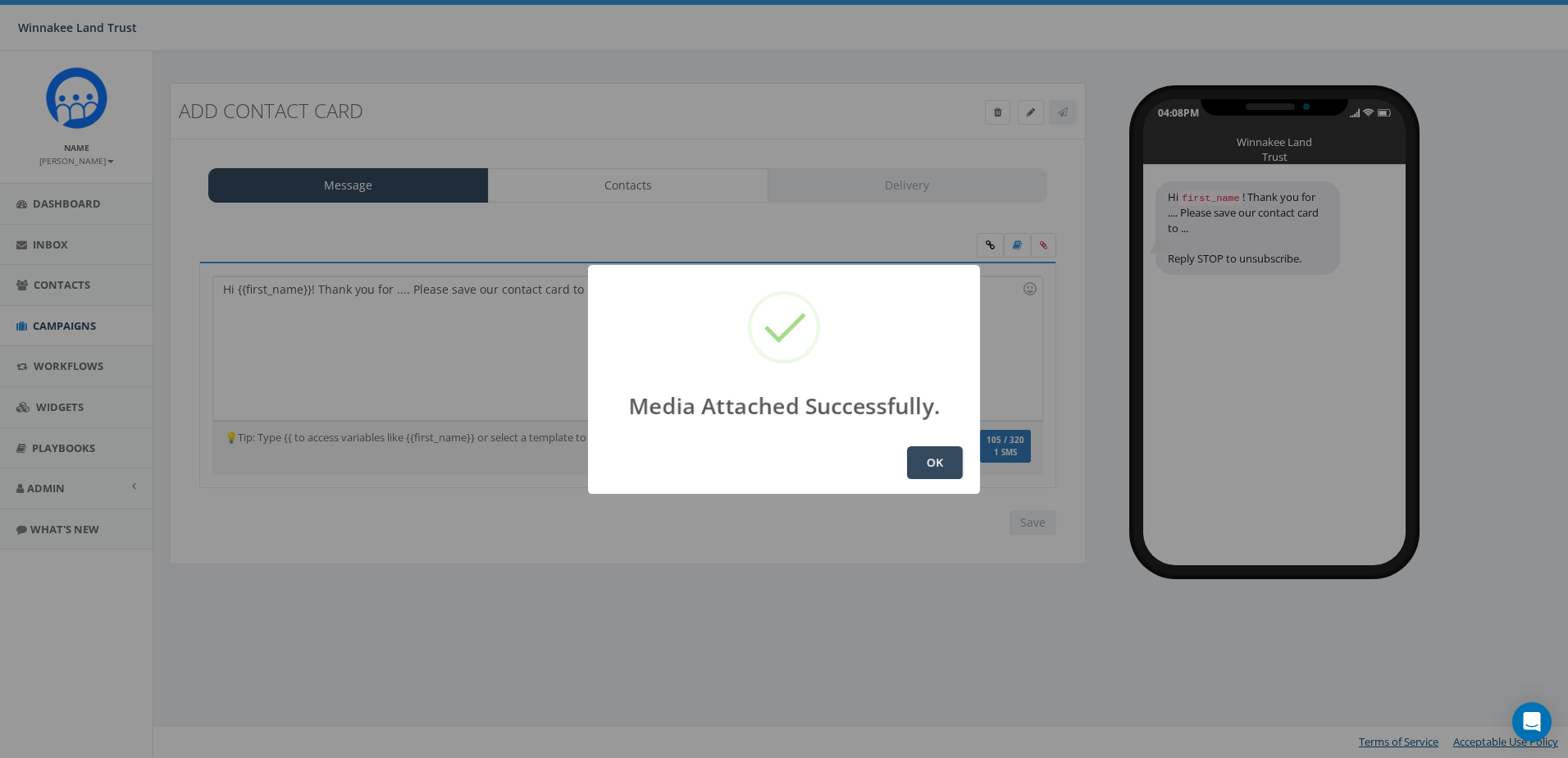
click at [949, 470] on button "OK" at bounding box center [935, 462] width 56 height 32
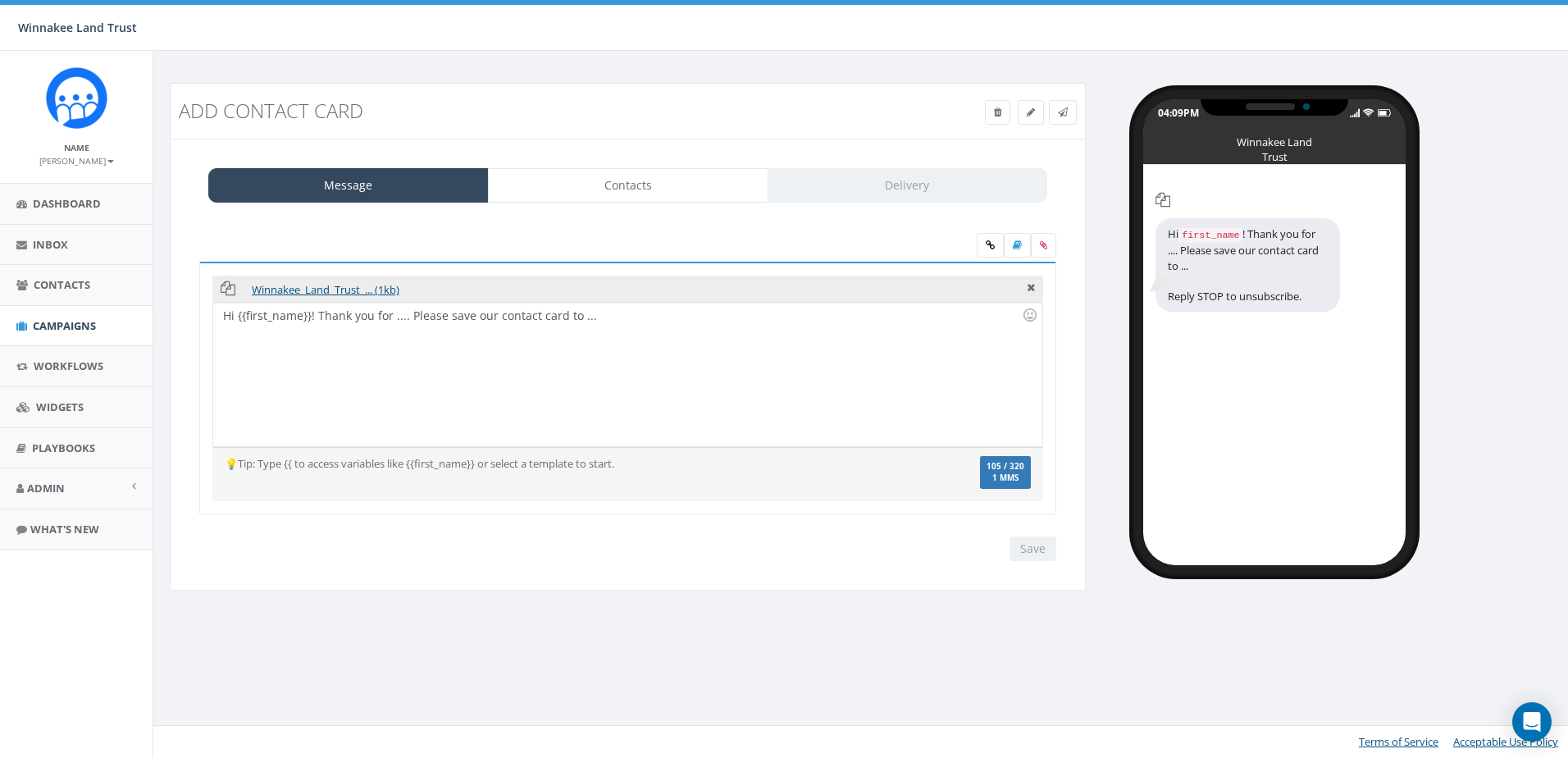
click at [660, 336] on div "Hi {{first_name}}! Thank you for .... Please save our contact card to ..." at bounding box center [628, 374] width 829 height 143
click at [1034, 547] on input "Save" at bounding box center [1033, 548] width 47 height 24
click at [1073, 112] on link at bounding box center [1063, 112] width 28 height 24
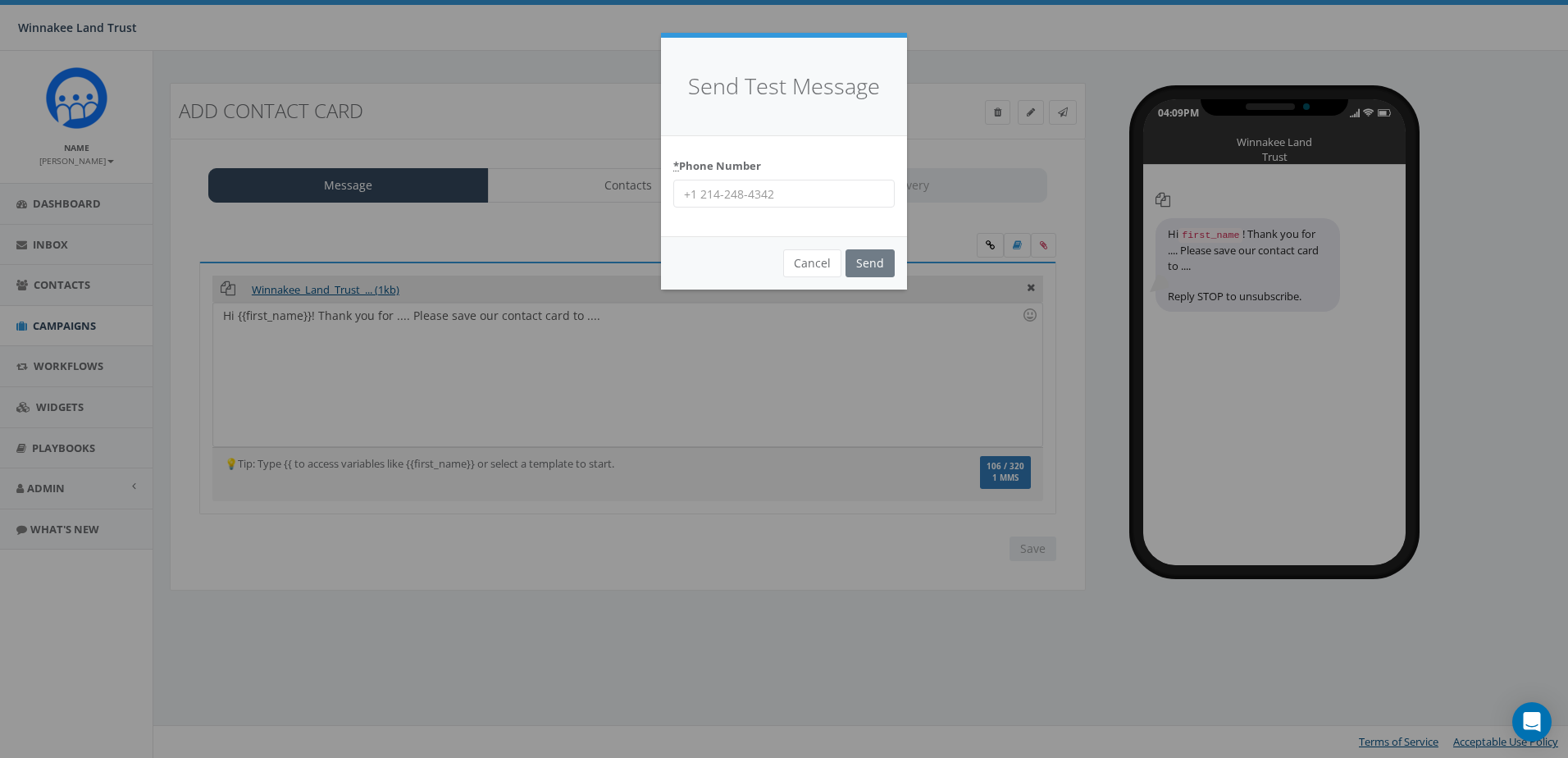
click at [741, 187] on input "* Phone Number" at bounding box center [784, 193] width 222 height 28
type input "8456254346"
click at [867, 259] on input "Send" at bounding box center [870, 263] width 50 height 28
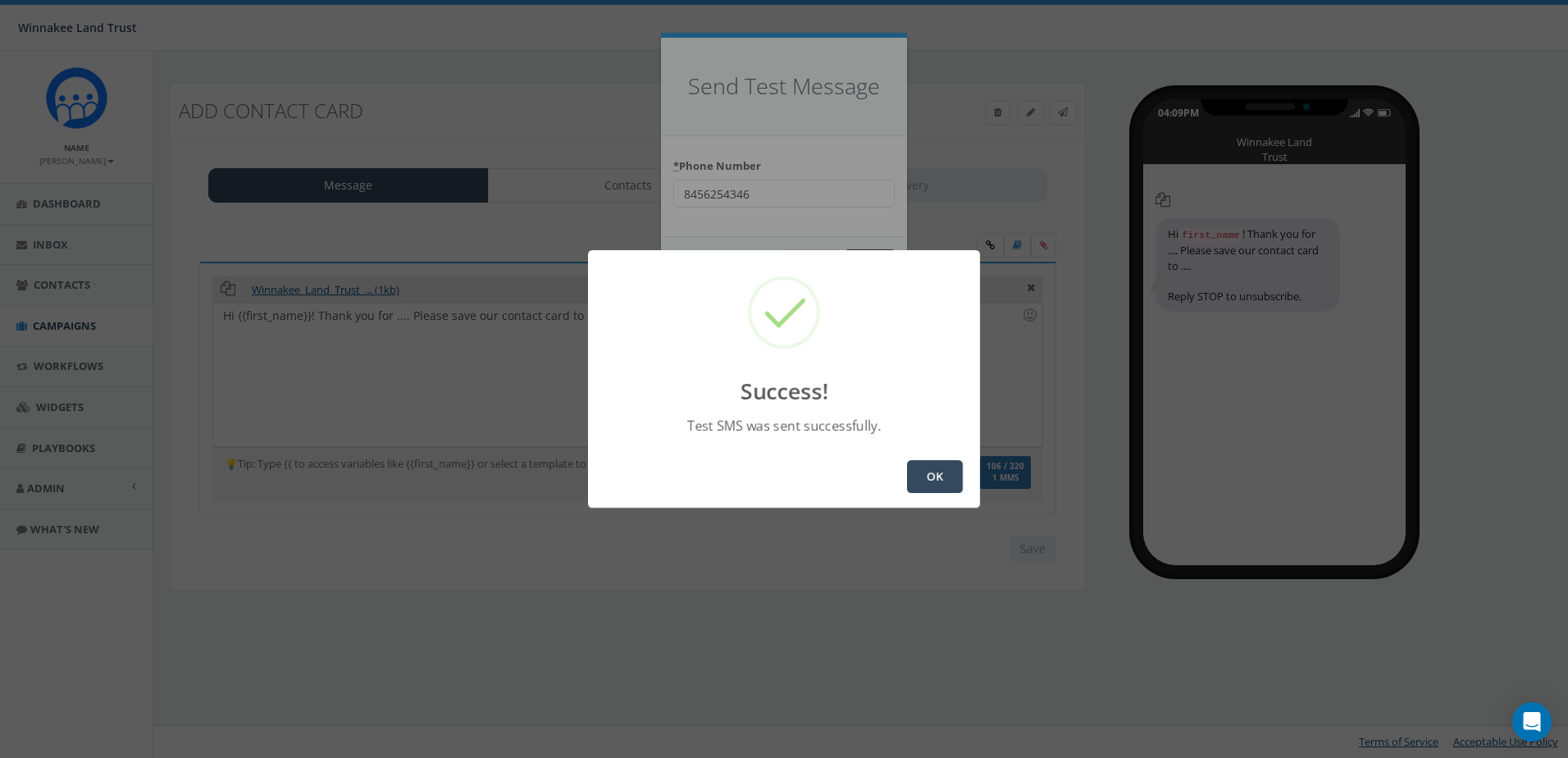
click at [944, 475] on button "OK" at bounding box center [935, 476] width 56 height 32
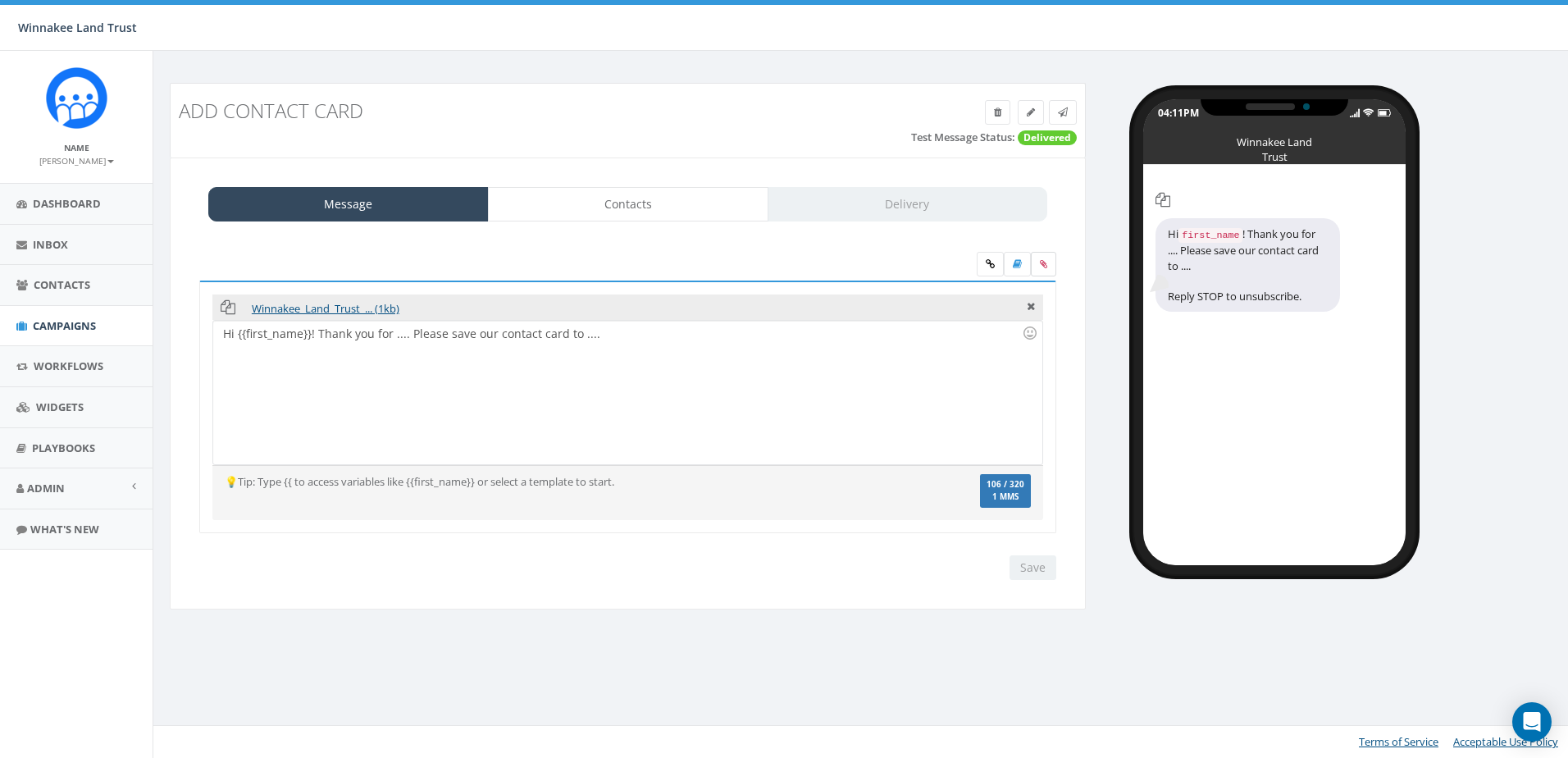
click at [1043, 269] on label at bounding box center [1044, 263] width 25 height 24
click at [0, 0] on input "file" at bounding box center [0, 0] width 0 height 0
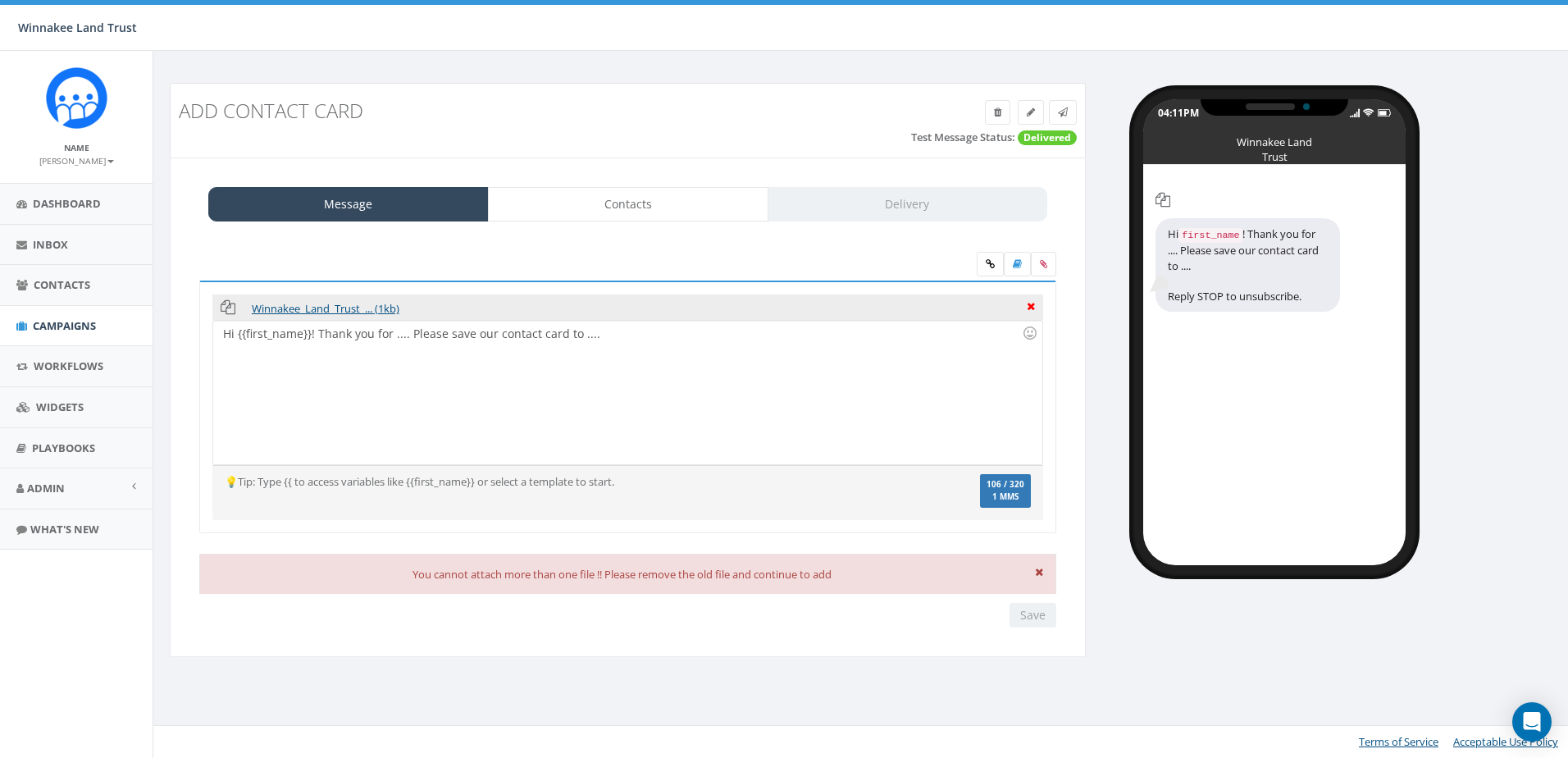
click at [1028, 306] on icon at bounding box center [1031, 304] width 8 height 14
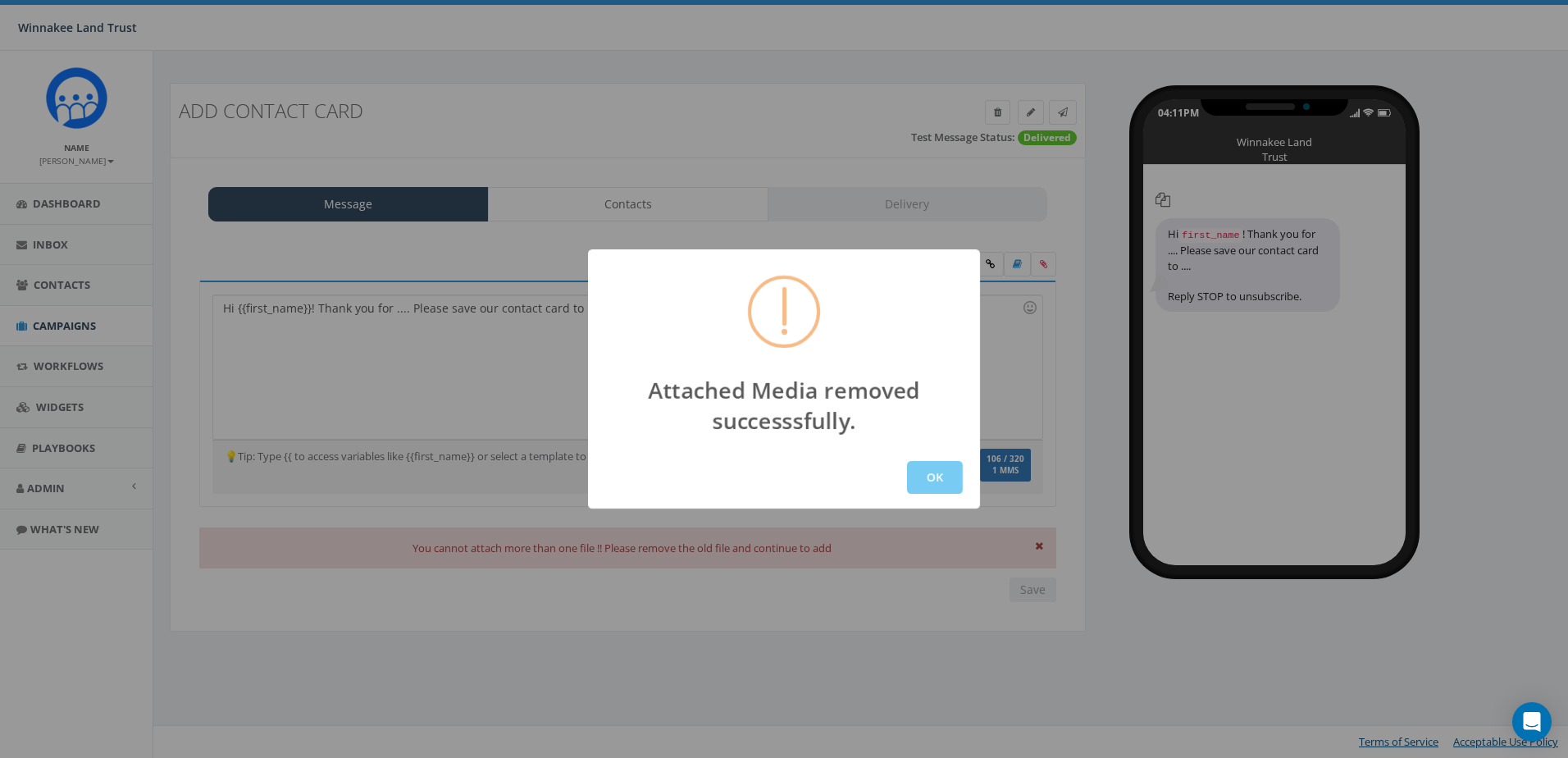
click at [940, 488] on button "OK" at bounding box center [935, 477] width 56 height 32
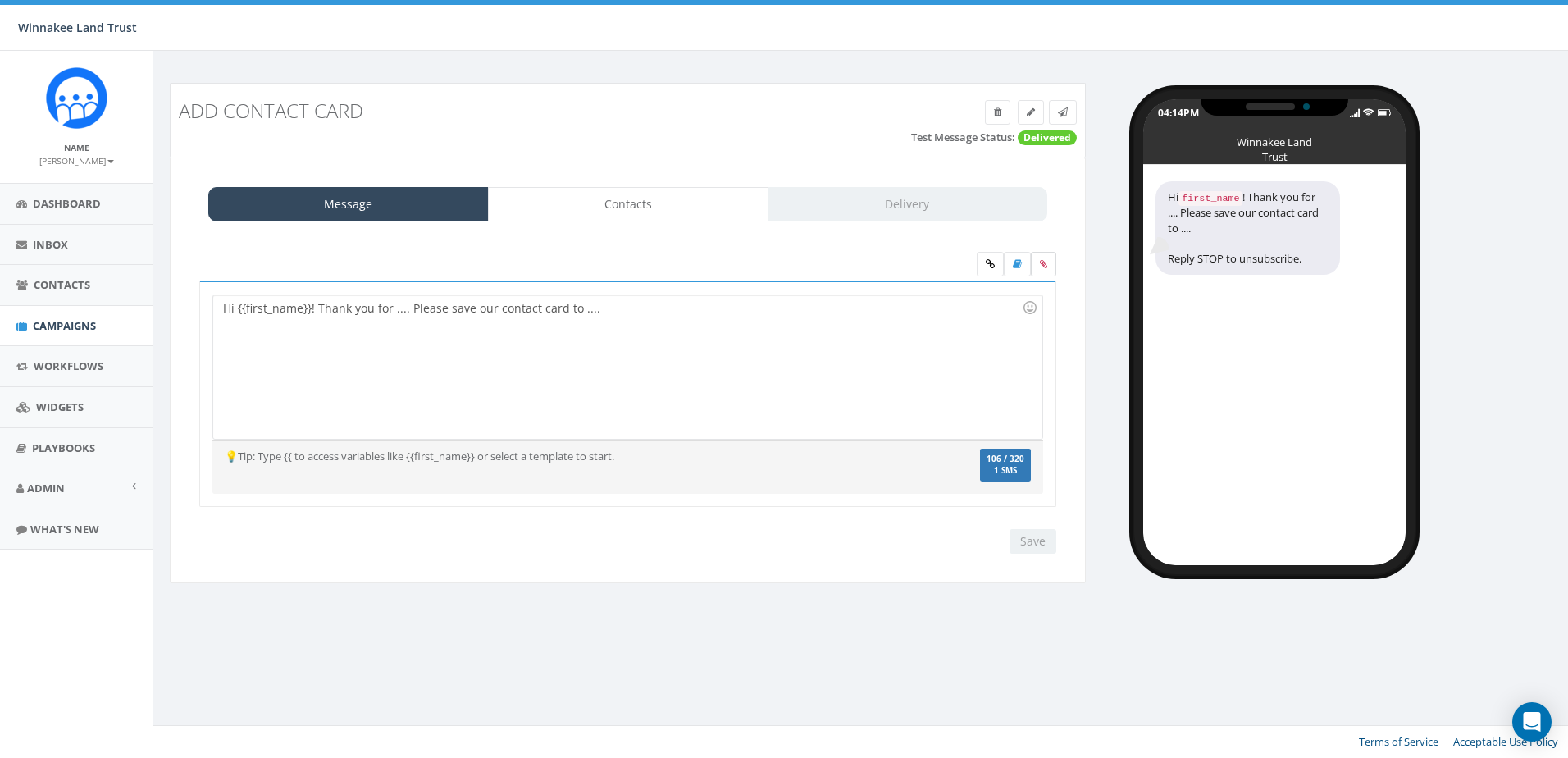
click at [1041, 261] on icon at bounding box center [1044, 263] width 7 height 10
click at [0, 0] on input "file" at bounding box center [0, 0] width 0 height 0
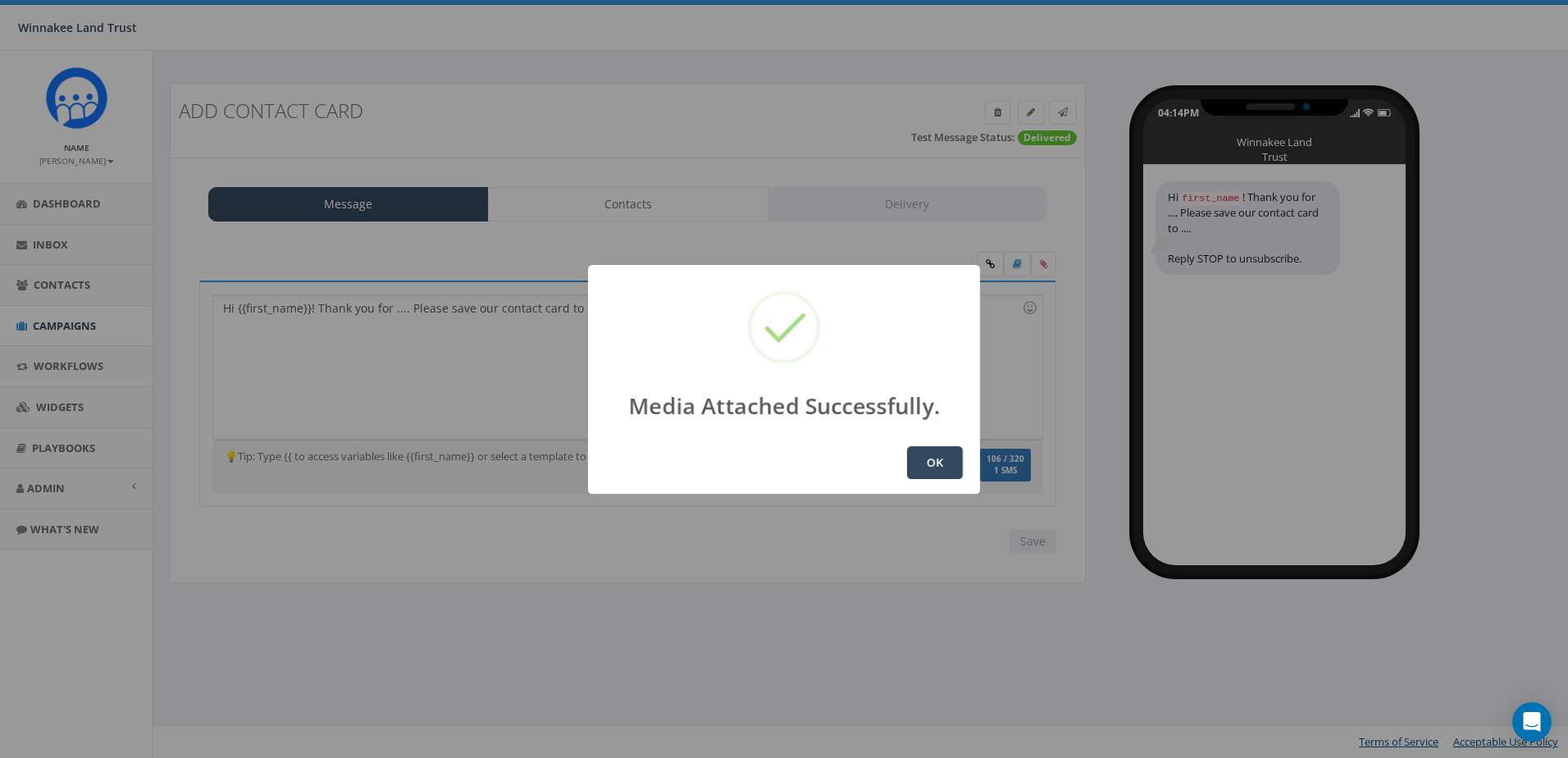
click at [936, 452] on button "OK" at bounding box center [935, 462] width 56 height 32
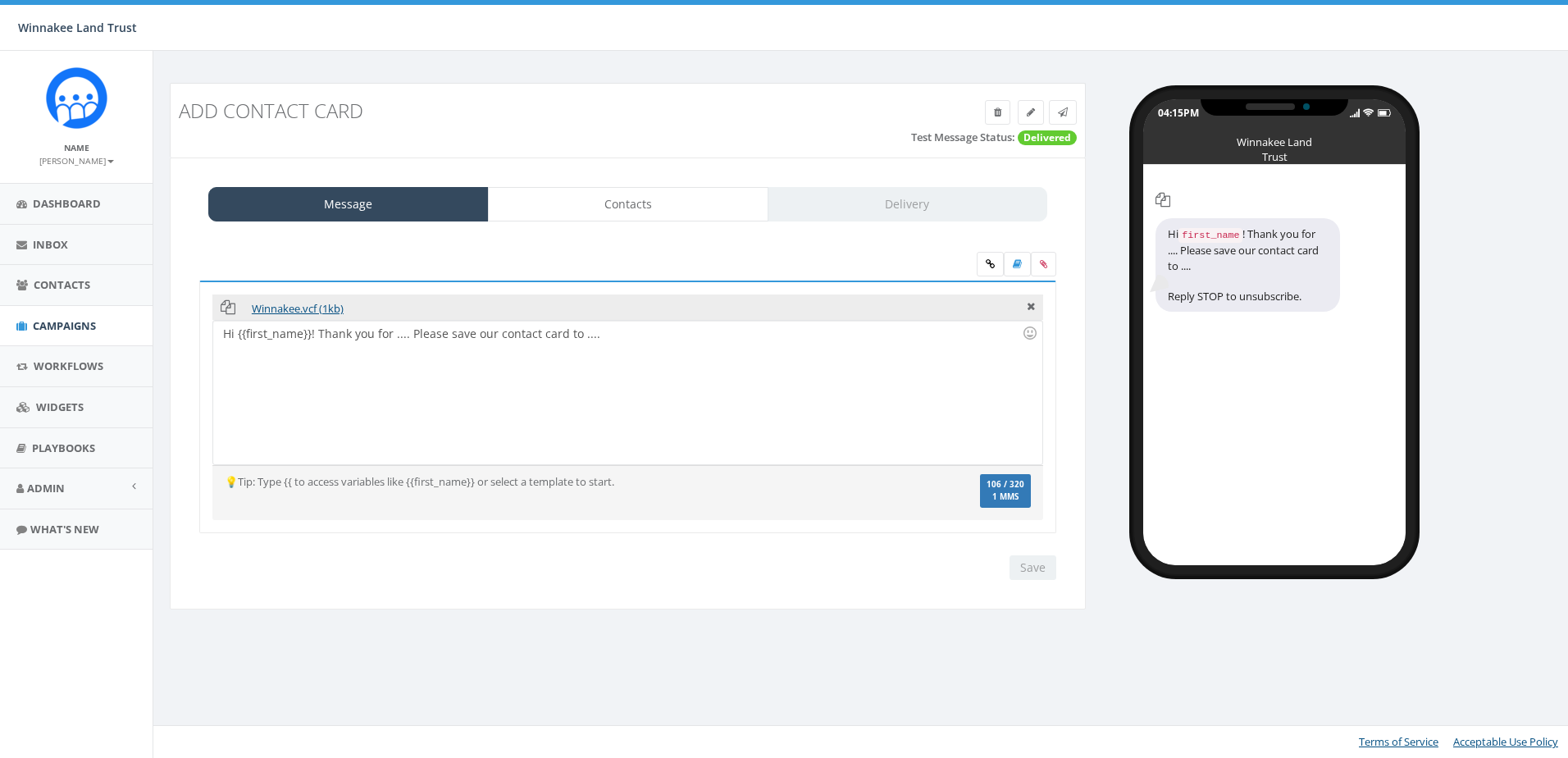
click at [711, 398] on div "Hi {{first_name}}! Thank you for .... Please save our contact card to ...." at bounding box center [628, 392] width 829 height 143
click at [1040, 564] on input "Save" at bounding box center [1033, 567] width 47 height 24
click at [1060, 107] on icon at bounding box center [1063, 112] width 10 height 10
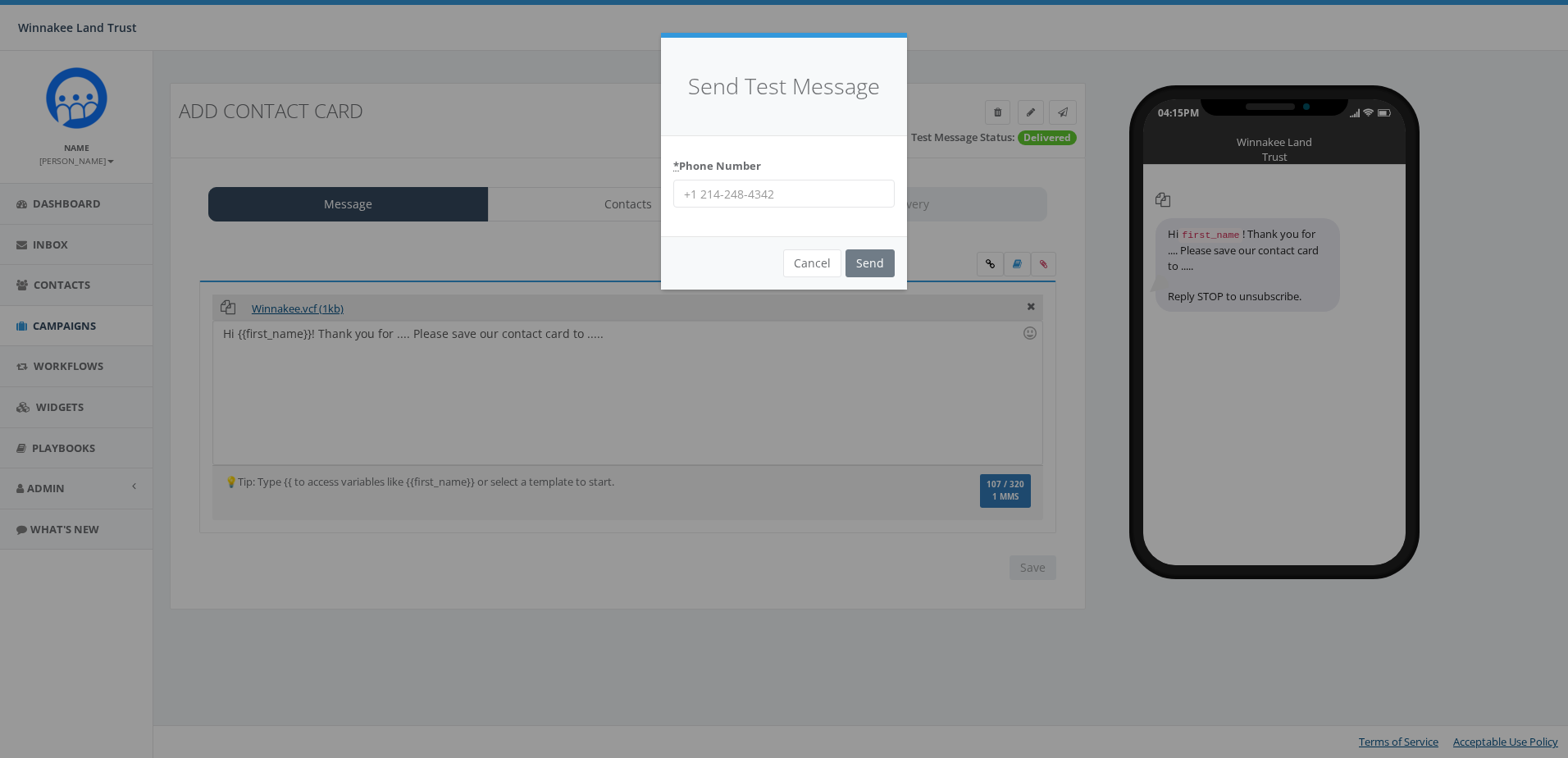
click at [802, 196] on input "* Phone Number" at bounding box center [784, 193] width 222 height 28
type input "8456254346"
click at [865, 261] on input "Send" at bounding box center [870, 263] width 50 height 28
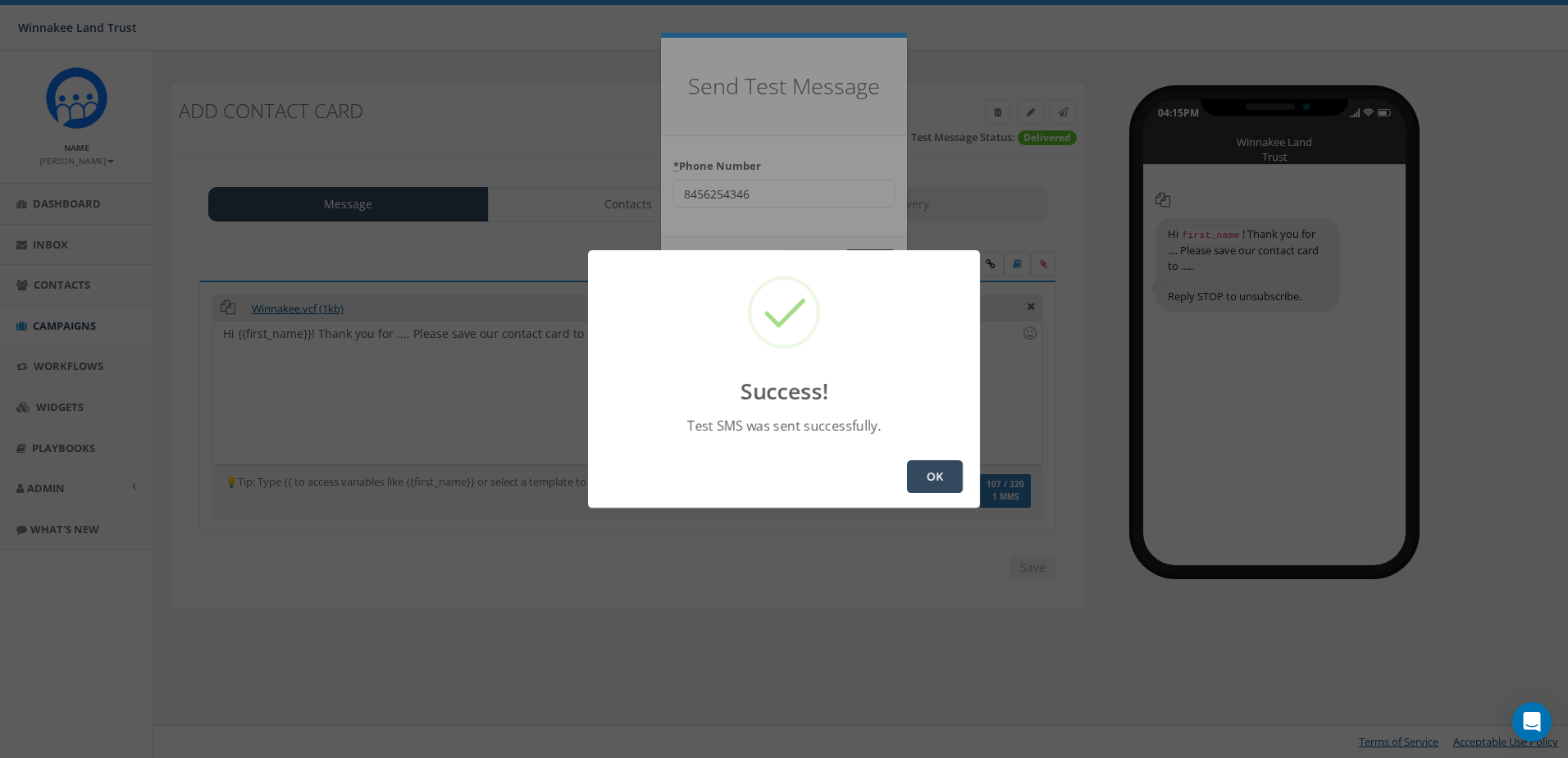
click at [941, 477] on button "OK" at bounding box center [935, 476] width 56 height 32
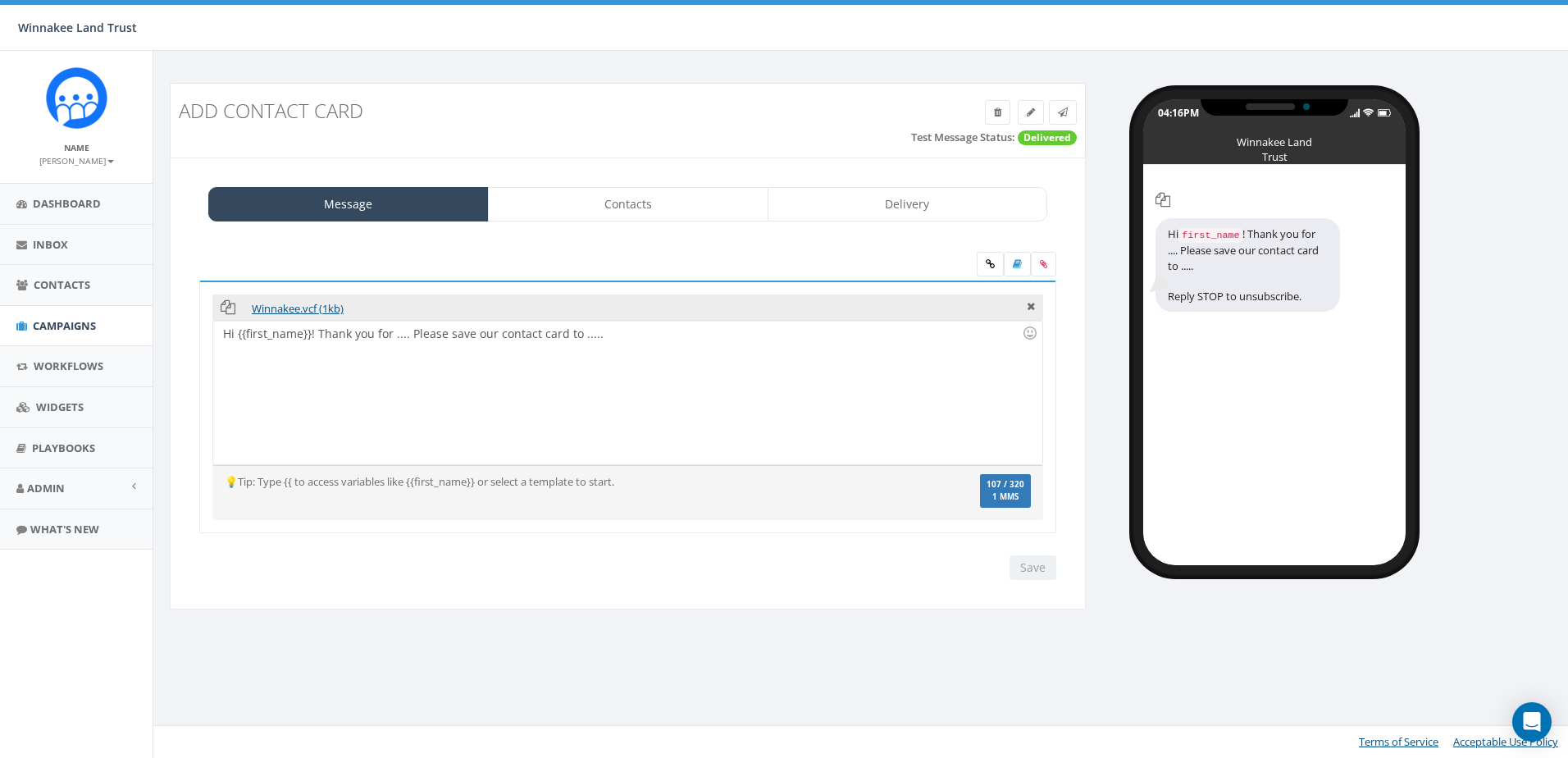
click at [1029, 314] on div "Winnakee.vcf (1kb)" at bounding box center [628, 307] width 831 height 26
click at [1032, 306] on icon at bounding box center [1031, 304] width 8 height 14
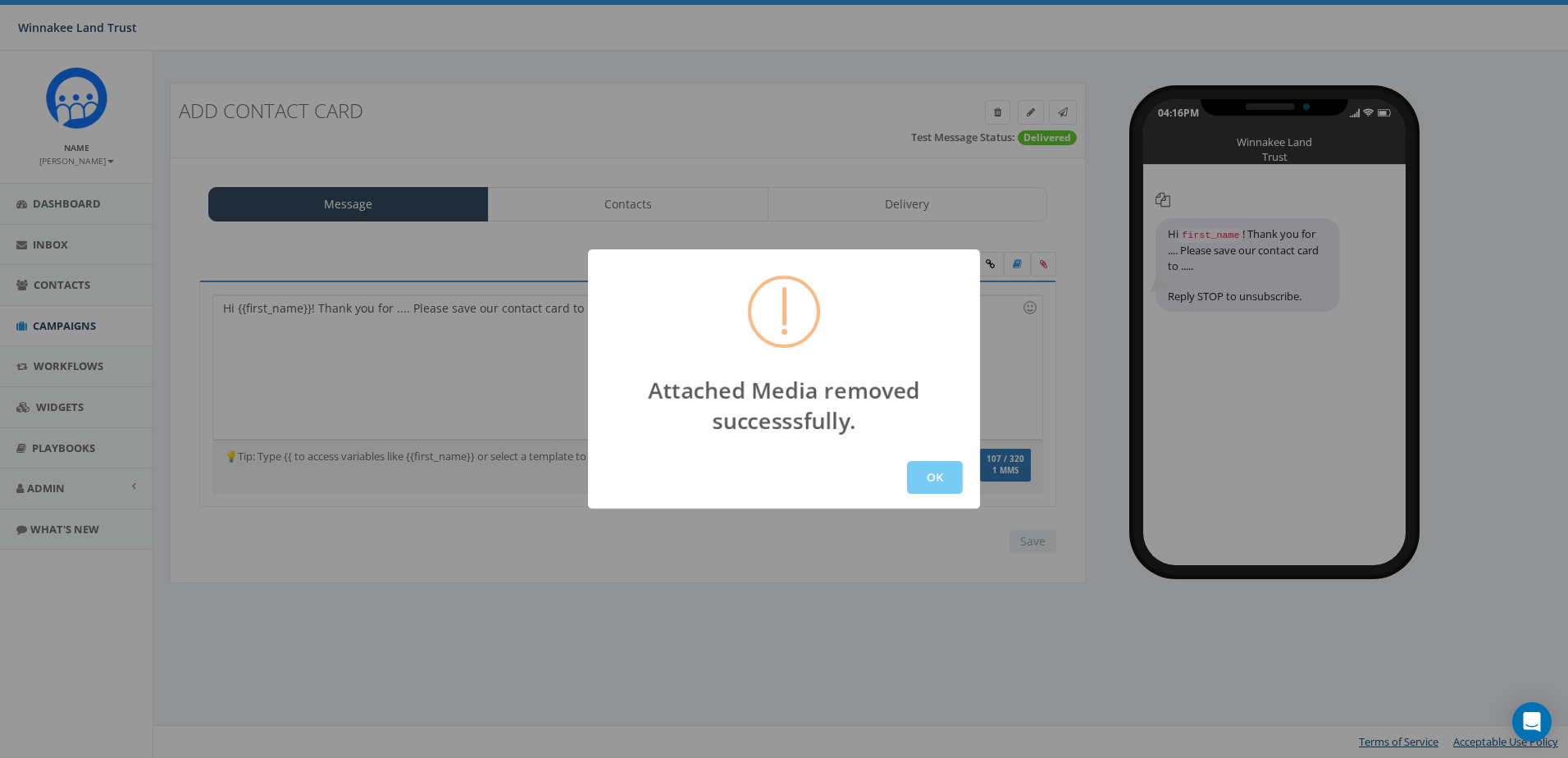
click at [940, 479] on button "OK" at bounding box center [935, 477] width 56 height 32
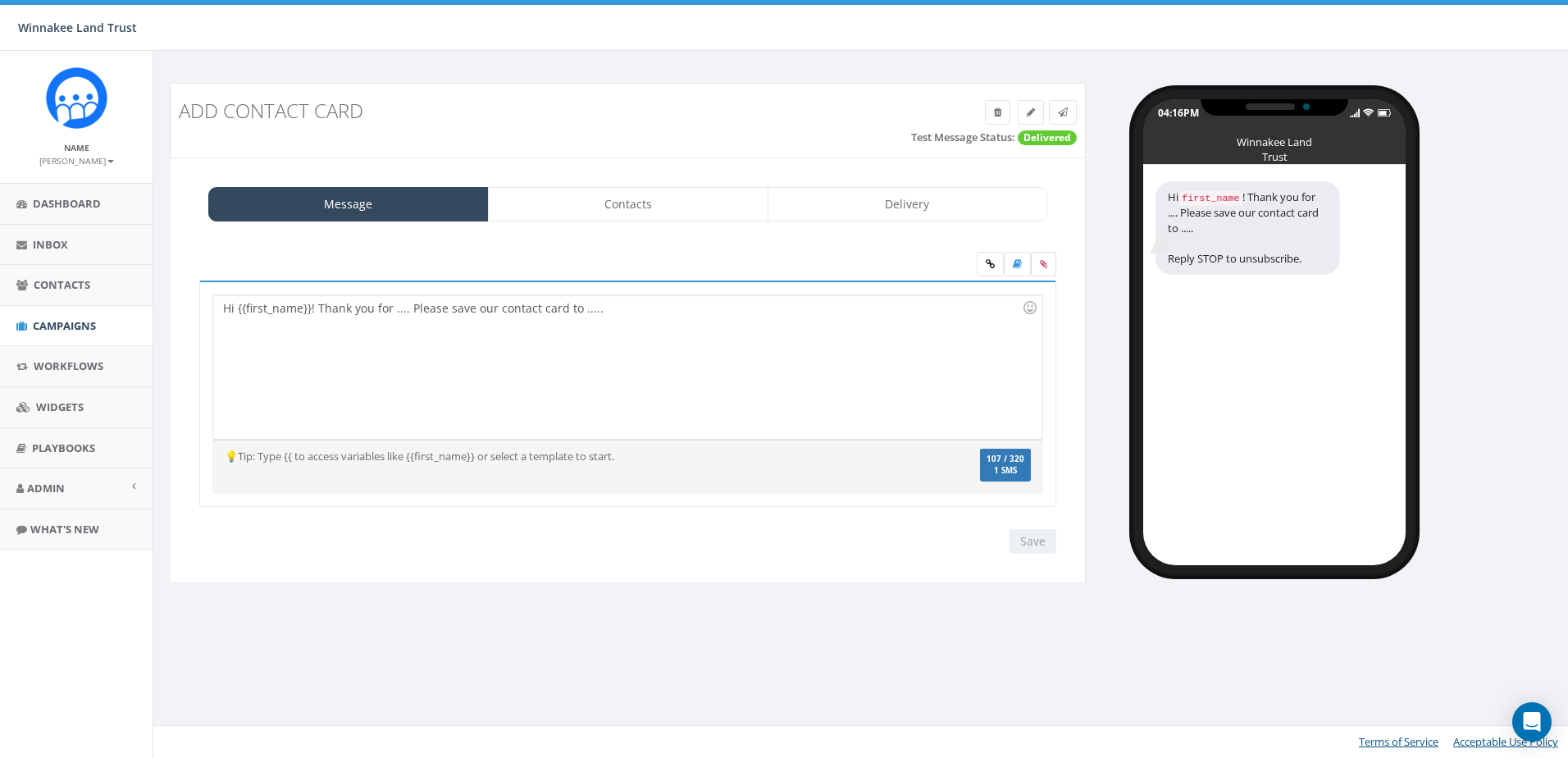
click at [1041, 260] on icon at bounding box center [1044, 263] width 7 height 10
click at [0, 0] on input "file" at bounding box center [0, 0] width 0 height 0
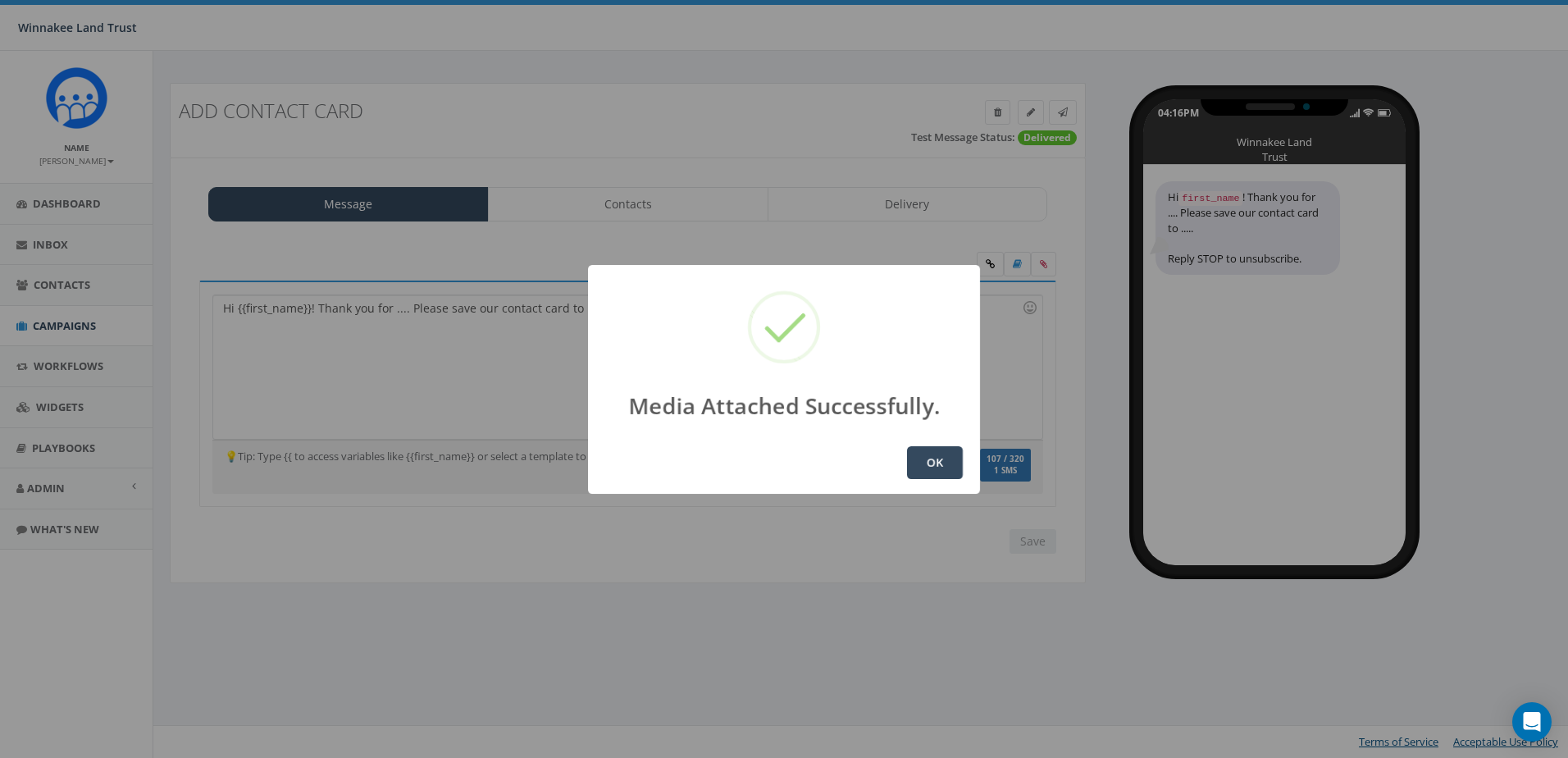
click at [935, 461] on button "OK" at bounding box center [935, 462] width 56 height 32
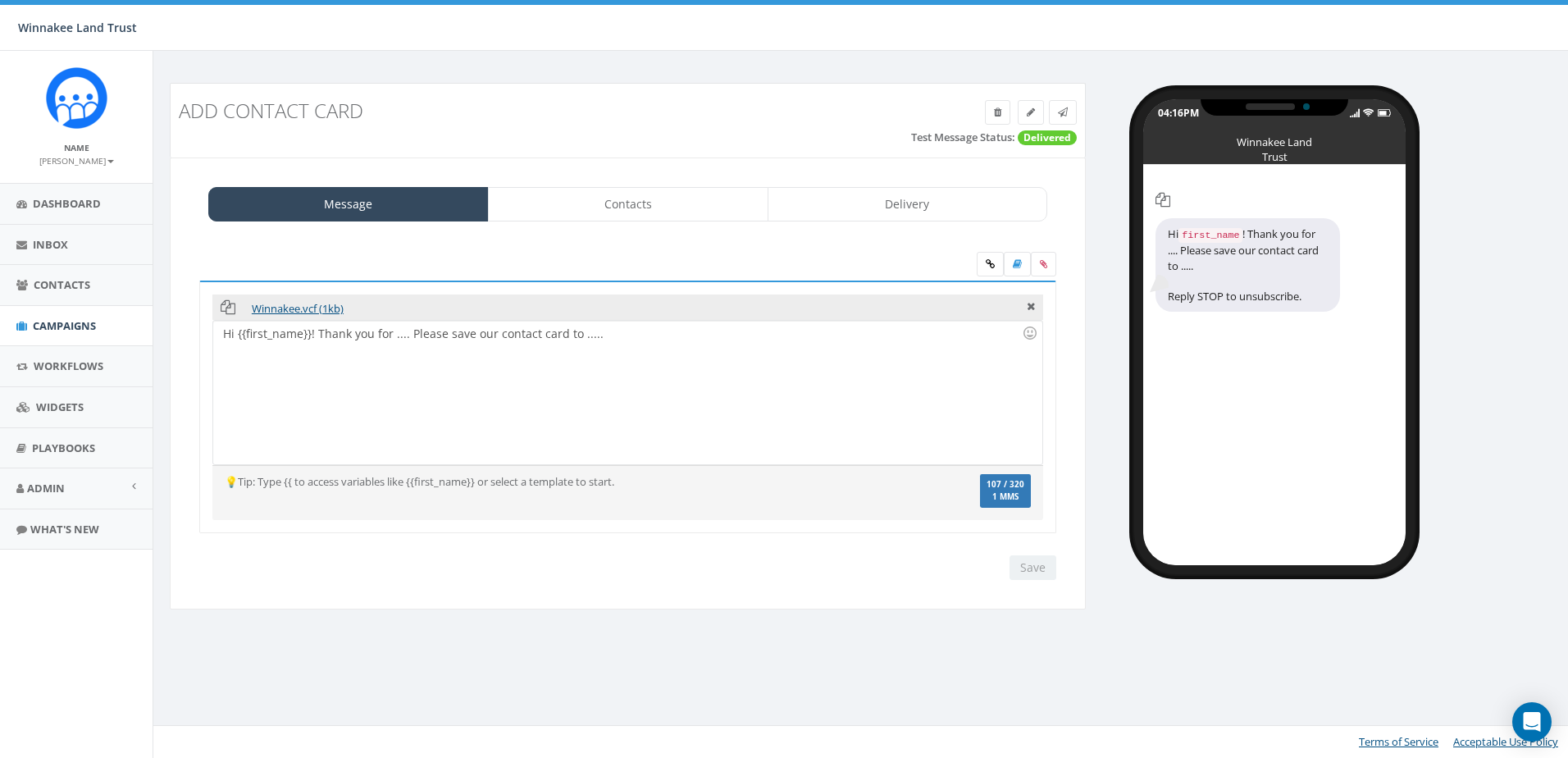
click at [821, 406] on div "Hi {{first_name}}! Thank you for .... Please save our contact card to ....." at bounding box center [628, 392] width 829 height 143
click at [1032, 566] on input "Save" at bounding box center [1033, 567] width 47 height 24
click at [1072, 115] on link at bounding box center [1063, 112] width 28 height 24
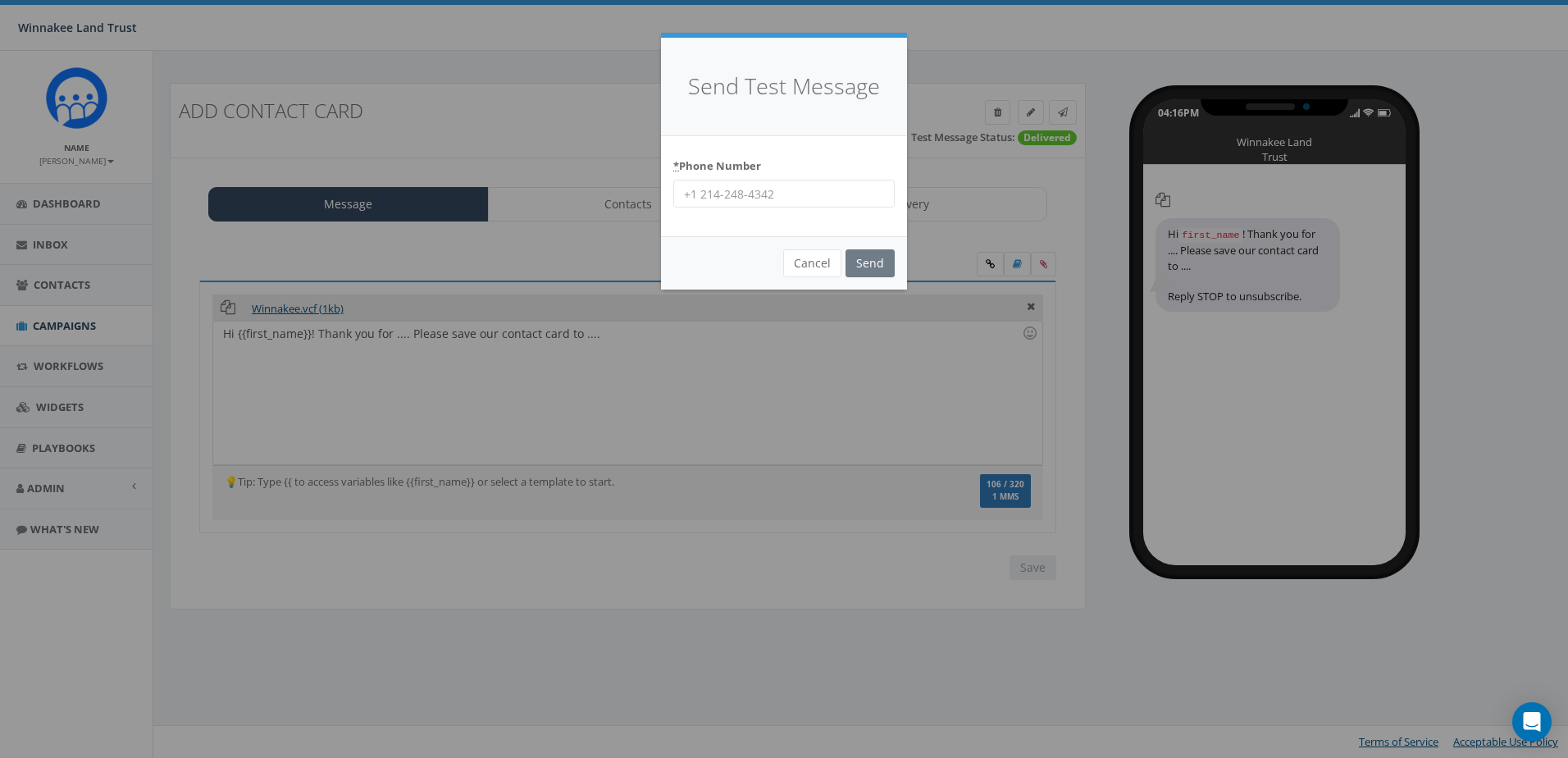
click at [795, 196] on input "* Phone Number" at bounding box center [784, 193] width 222 height 28
type input "8456254346"
click at [871, 264] on input "Send" at bounding box center [870, 263] width 50 height 28
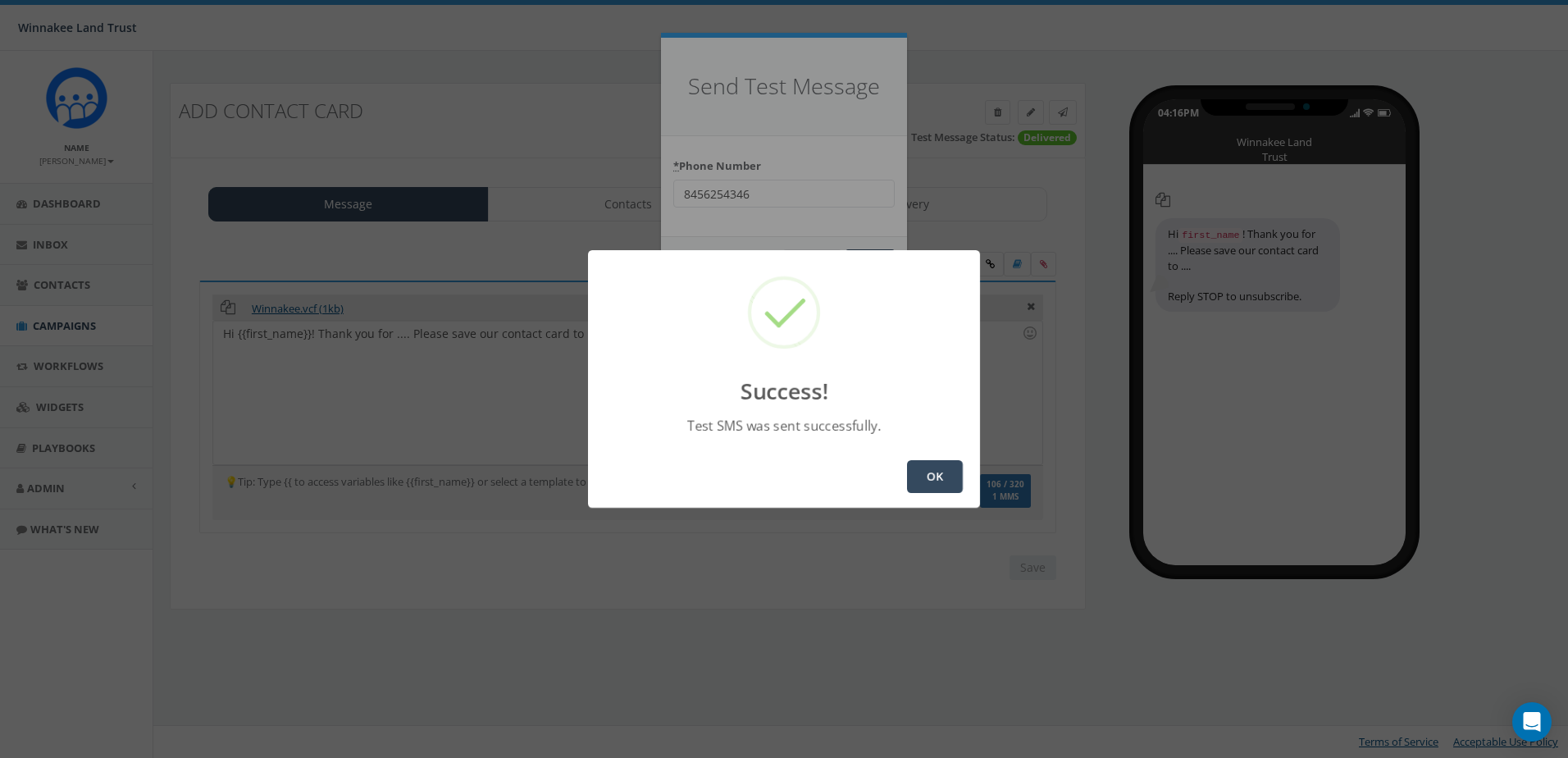
click at [929, 472] on button "OK" at bounding box center [935, 476] width 56 height 32
